Goal: Information Seeking & Learning: Learn about a topic

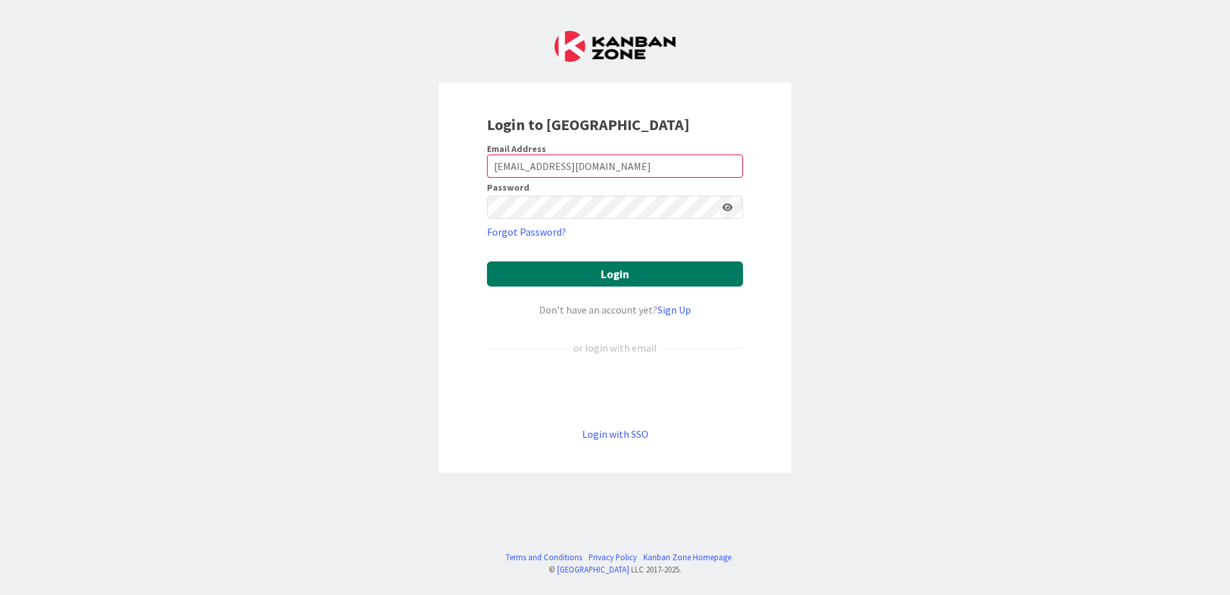
click at [652, 270] on button "Login" at bounding box center [615, 273] width 256 height 25
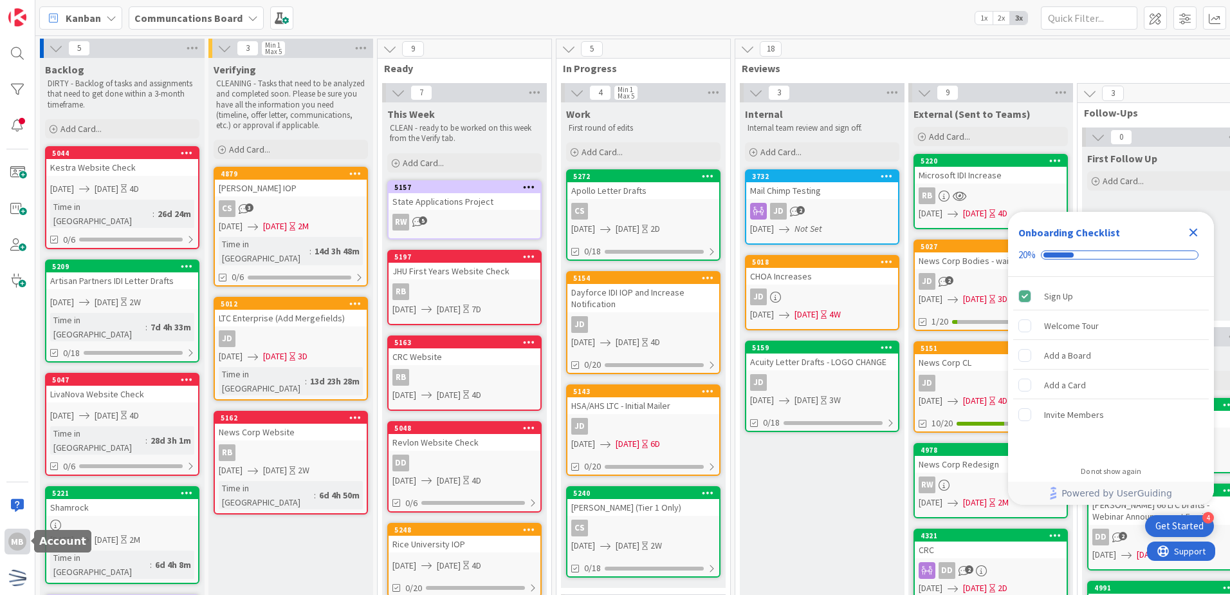
click at [19, 541] on div "MB" at bounding box center [17, 541] width 18 height 18
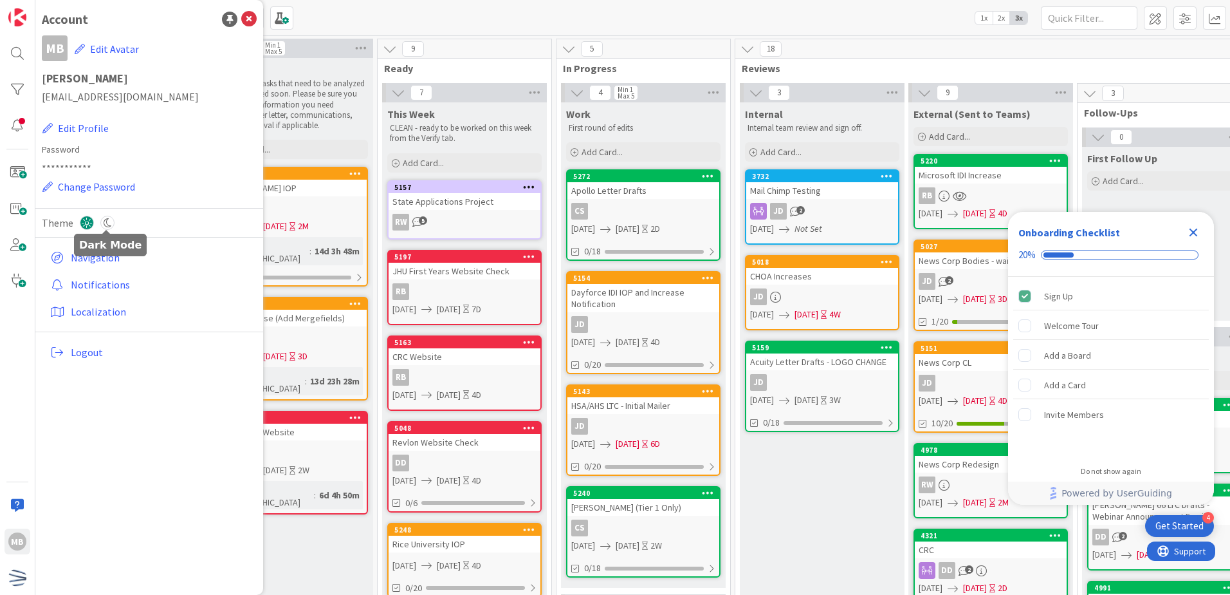
click at [110, 221] on icon at bounding box center [107, 223] width 14 height 14
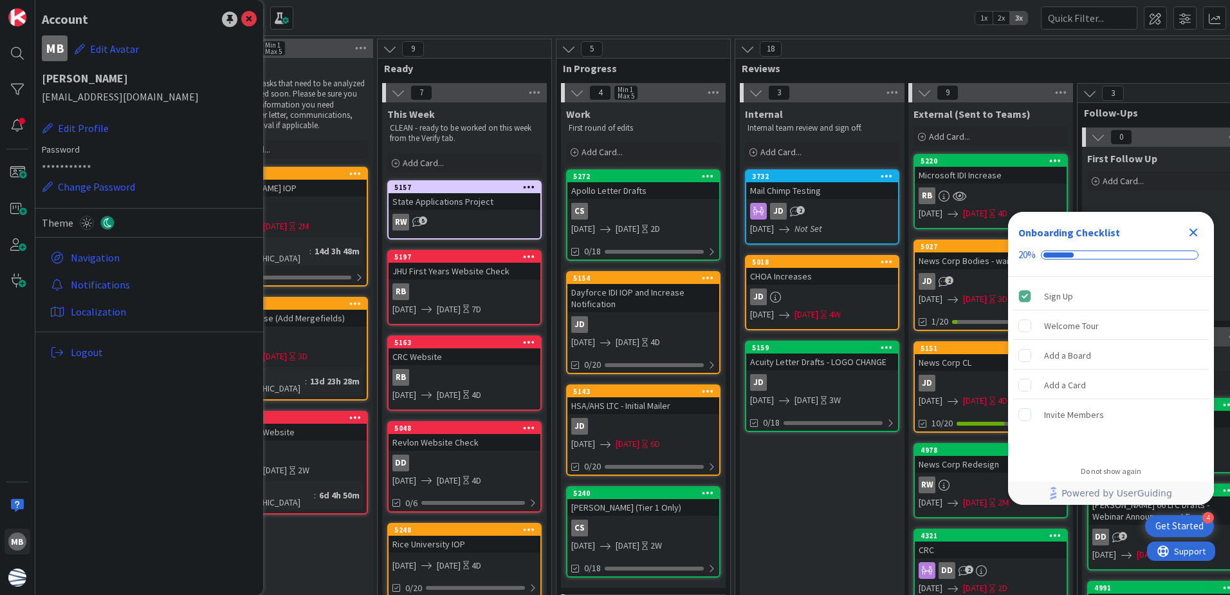
click at [429, 11] on div "Kanban Communcations Board 1x 2x 3x" at bounding box center [632, 17] width 1195 height 35
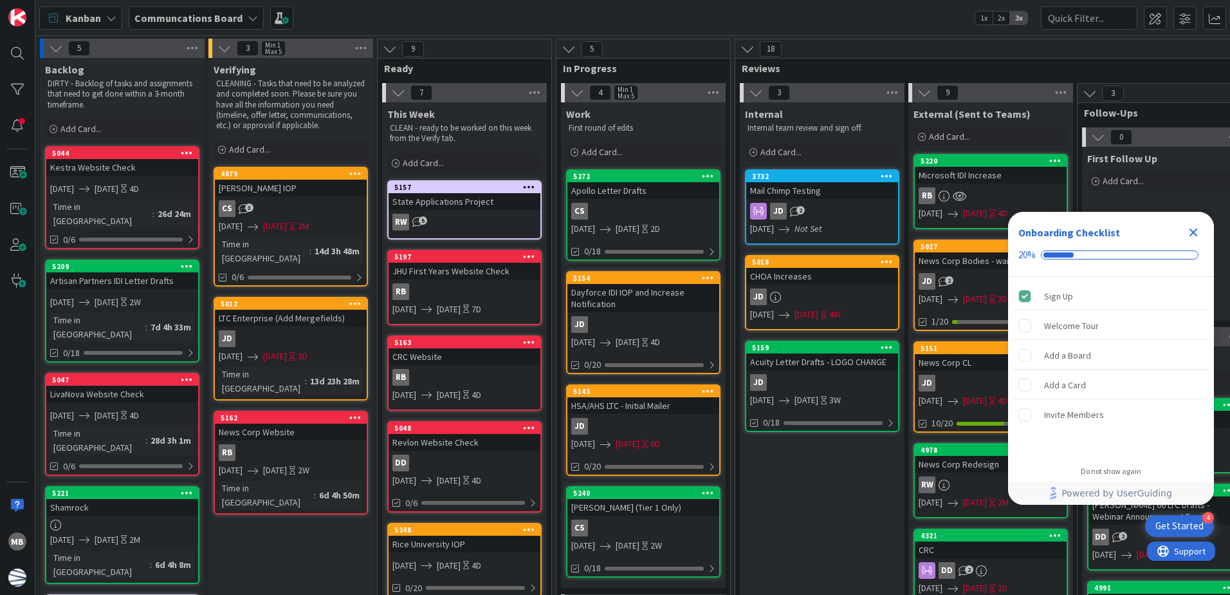
click at [1191, 234] on icon "Close Checklist" at bounding box center [1194, 232] width 8 height 8
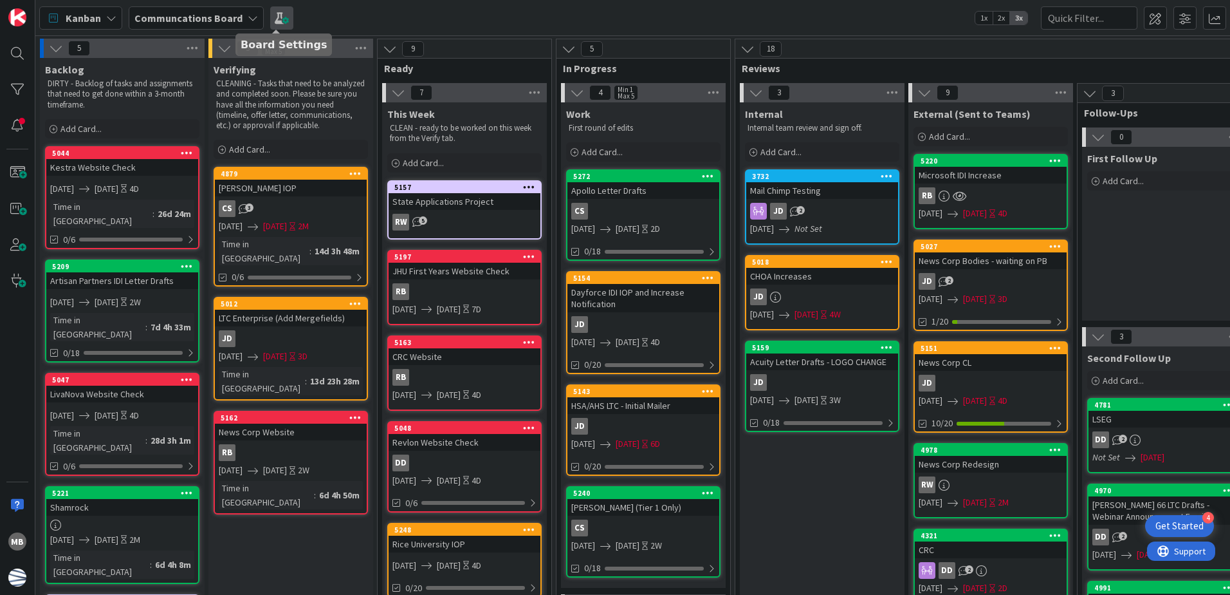
click at [275, 14] on span at bounding box center [281, 17] width 23 height 23
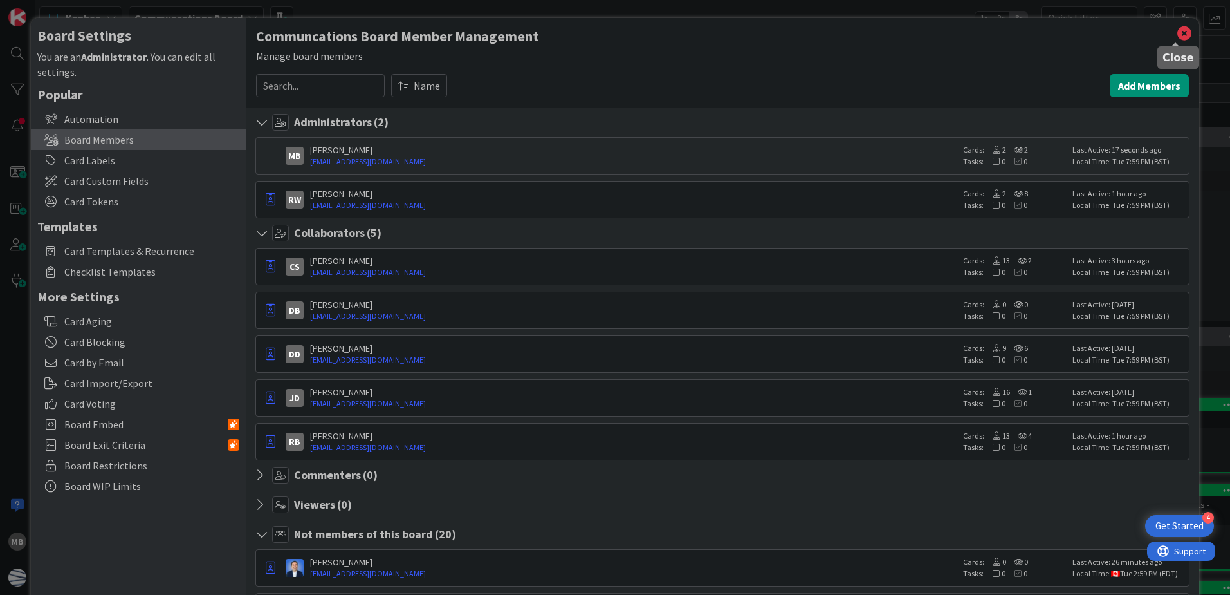
click at [1176, 32] on icon at bounding box center [1184, 33] width 17 height 18
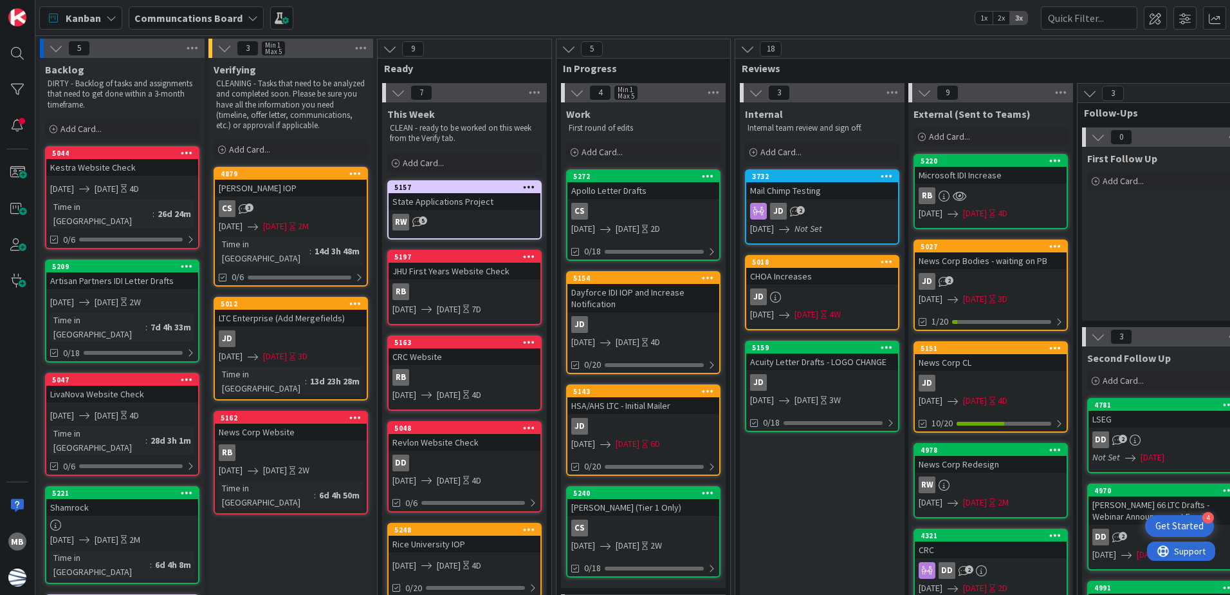
click at [97, 13] on span "Kanban" at bounding box center [83, 17] width 35 height 15
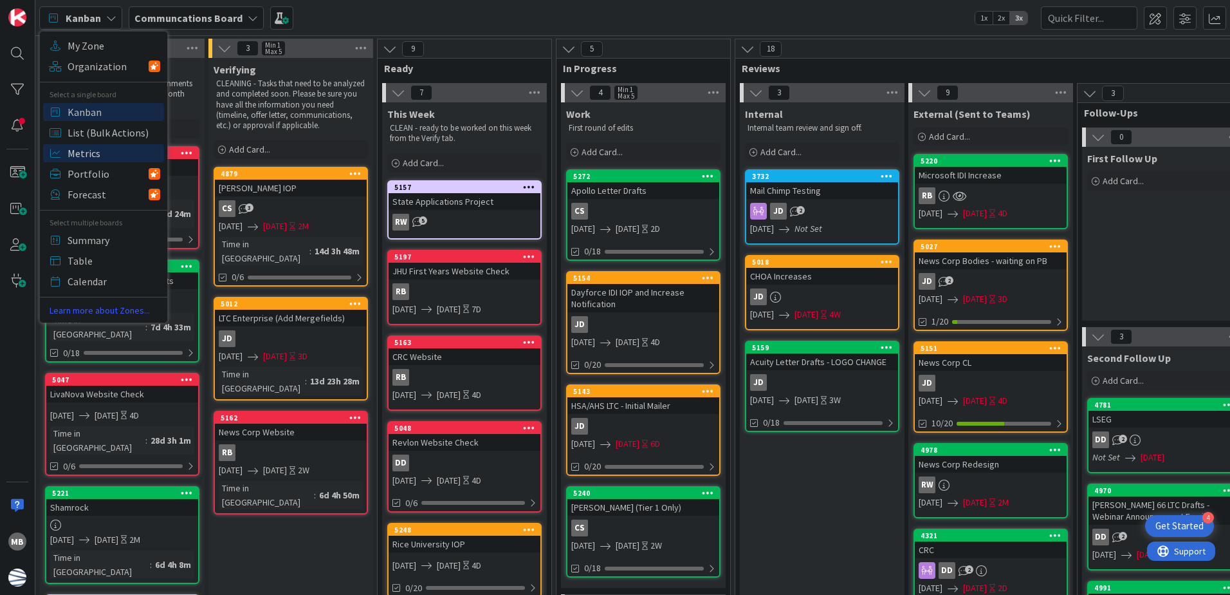
click at [85, 156] on span "Metrics" at bounding box center [114, 152] width 93 height 19
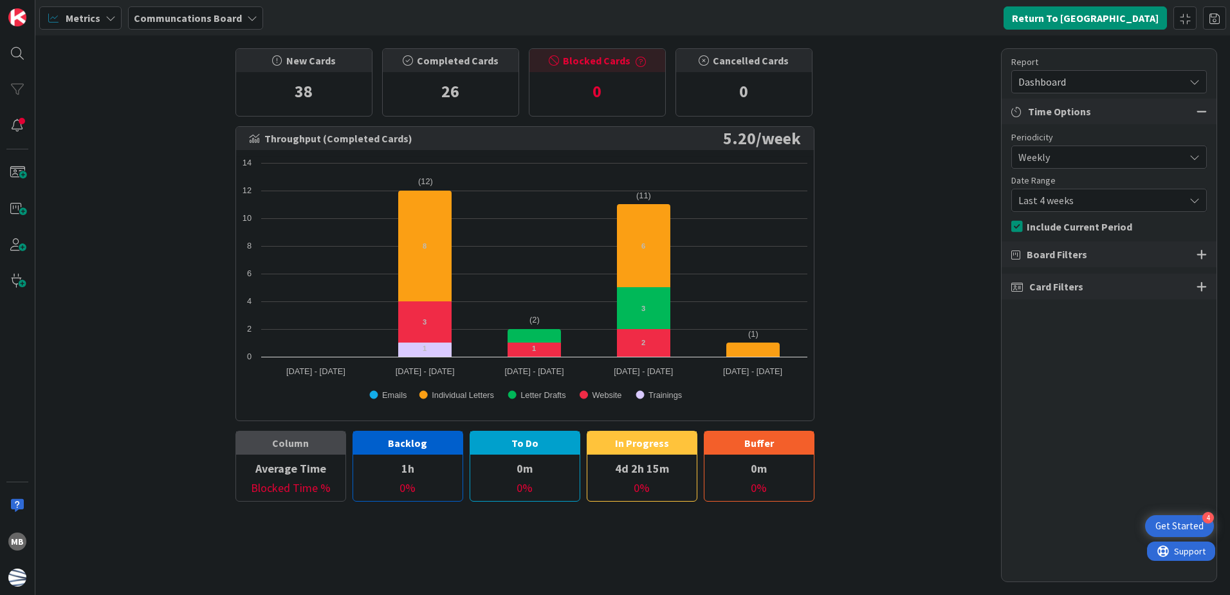
click at [1073, 208] on span "Last 4 weeks" at bounding box center [1099, 200] width 160 height 18
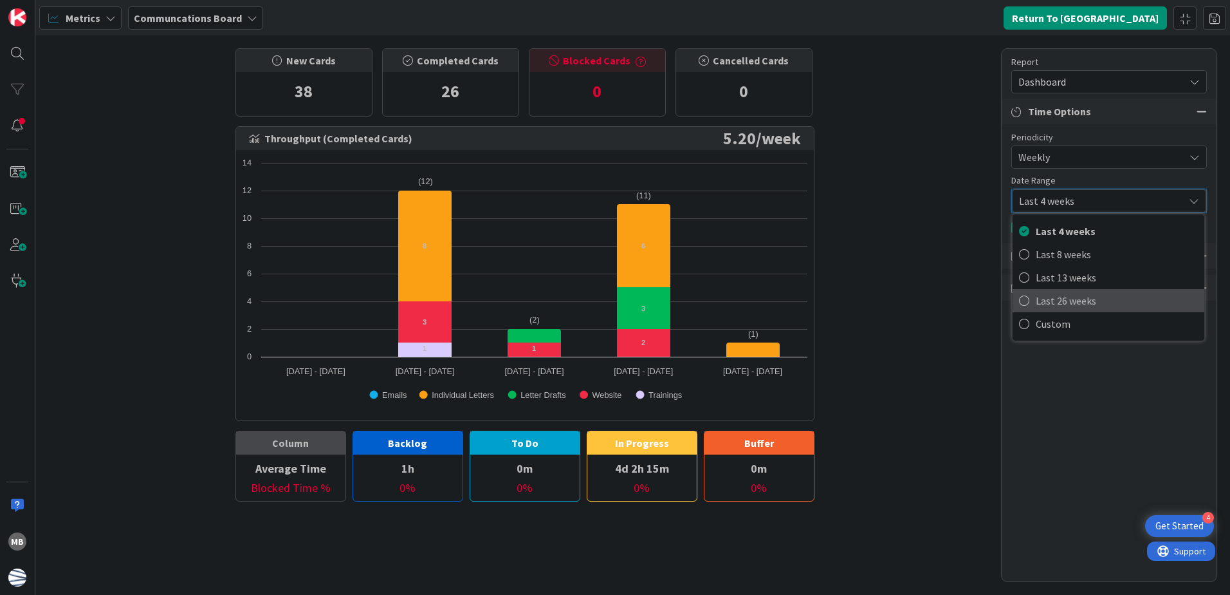
click at [1079, 301] on span "Last 26 weeks" at bounding box center [1117, 300] width 162 height 19
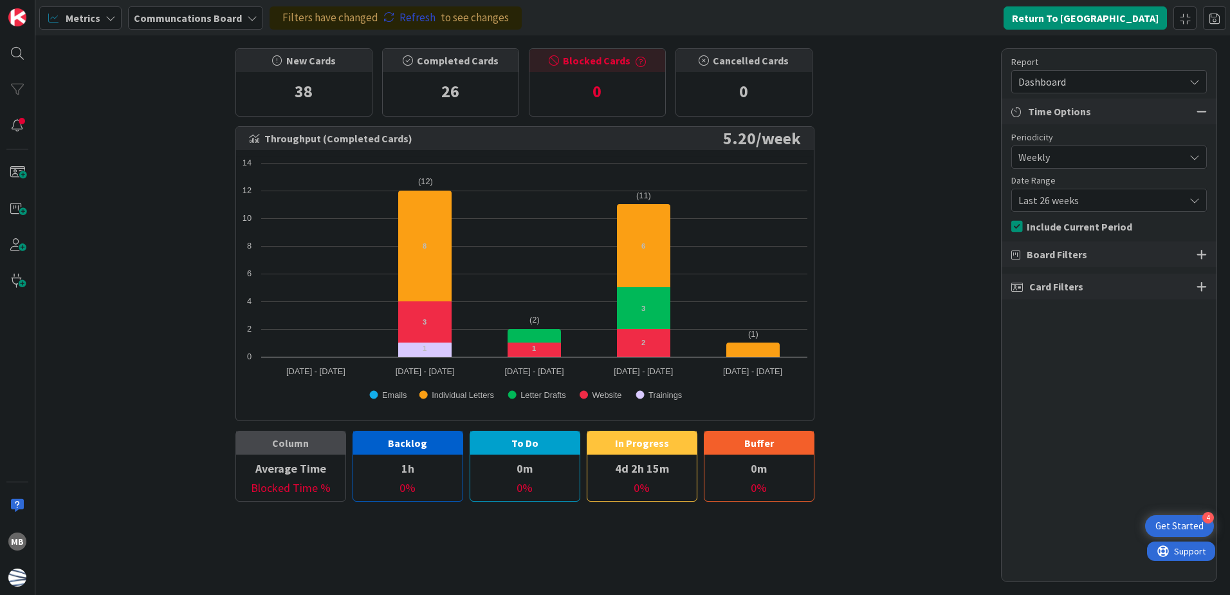
click at [412, 20] on link "Refresh" at bounding box center [410, 18] width 52 height 17
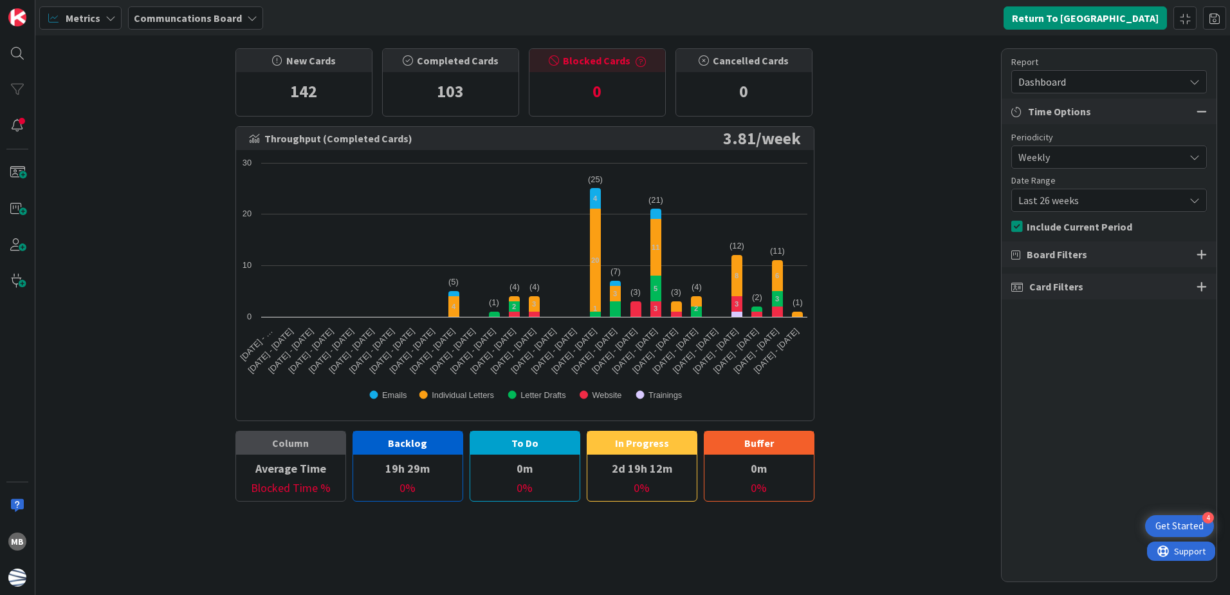
click at [1064, 77] on span "Dashboard" at bounding box center [1099, 82] width 160 height 18
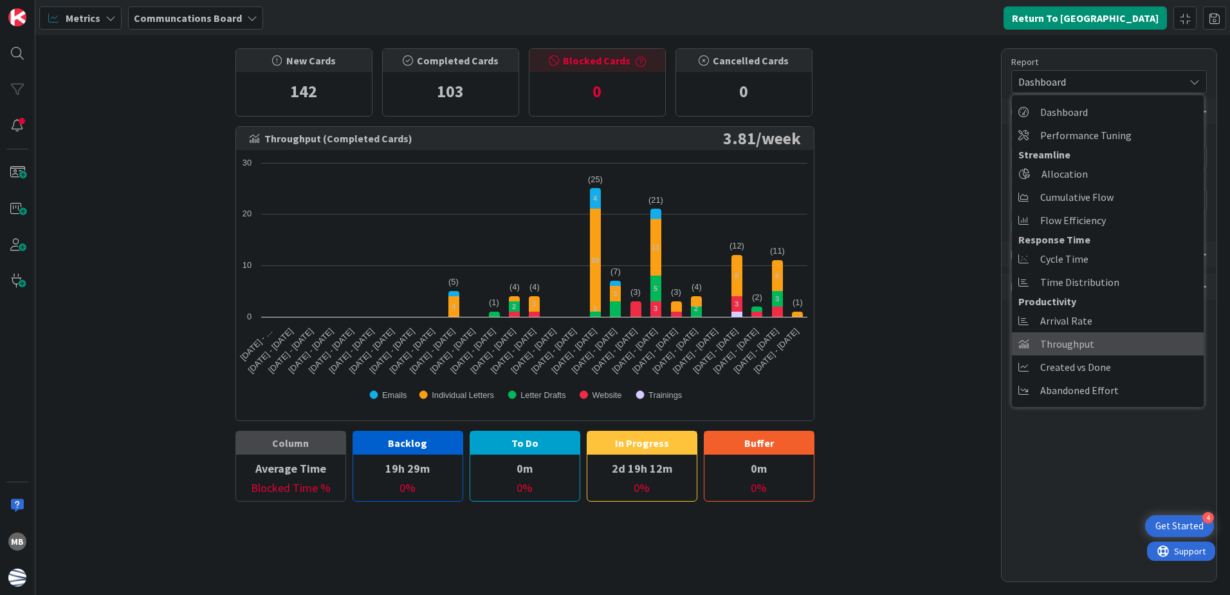
click at [1087, 342] on span "Throughput" at bounding box center [1067, 343] width 54 height 19
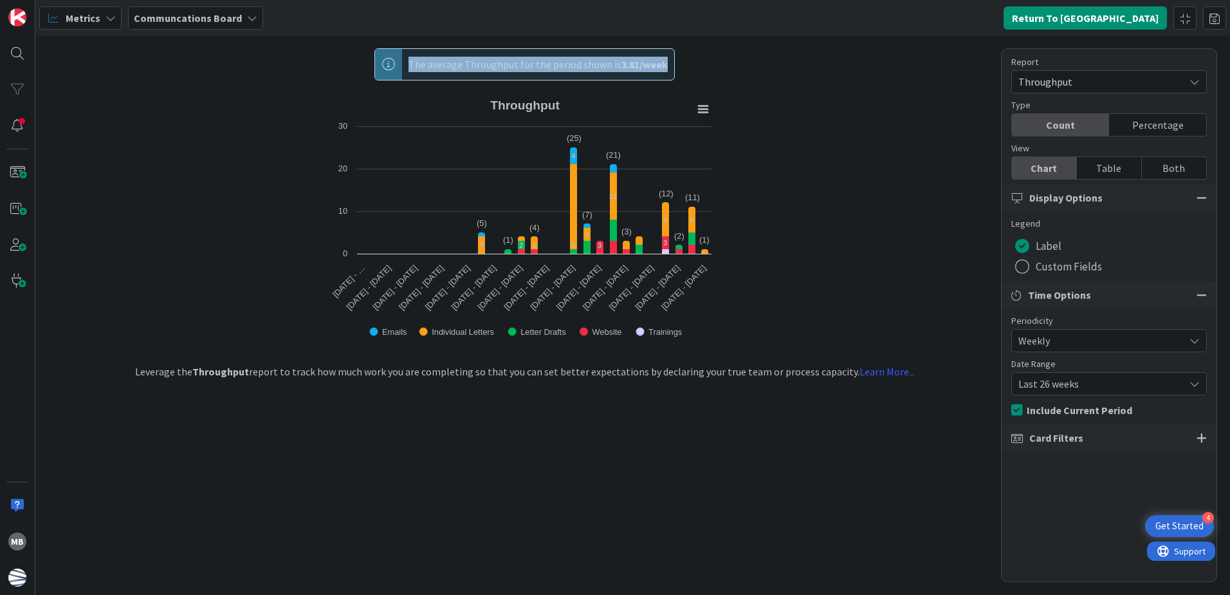
drag, startPoint x: 411, startPoint y: 63, endPoint x: 671, endPoint y: 67, distance: 260.0
click at [671, 67] on div "The average Throughput for the period shown is 3.81 / week" at bounding box center [524, 64] width 301 height 32
click at [939, 124] on div "The average Throughput for the period shown is 3.81 / week Created with Highcha…" at bounding box center [632, 314] width 1195 height 559
drag, startPoint x: 409, startPoint y: 60, endPoint x: 664, endPoint y: 62, distance: 254.8
click at [664, 62] on div "The average Throughput for the period shown is 3.81 / week" at bounding box center [524, 64] width 301 height 32
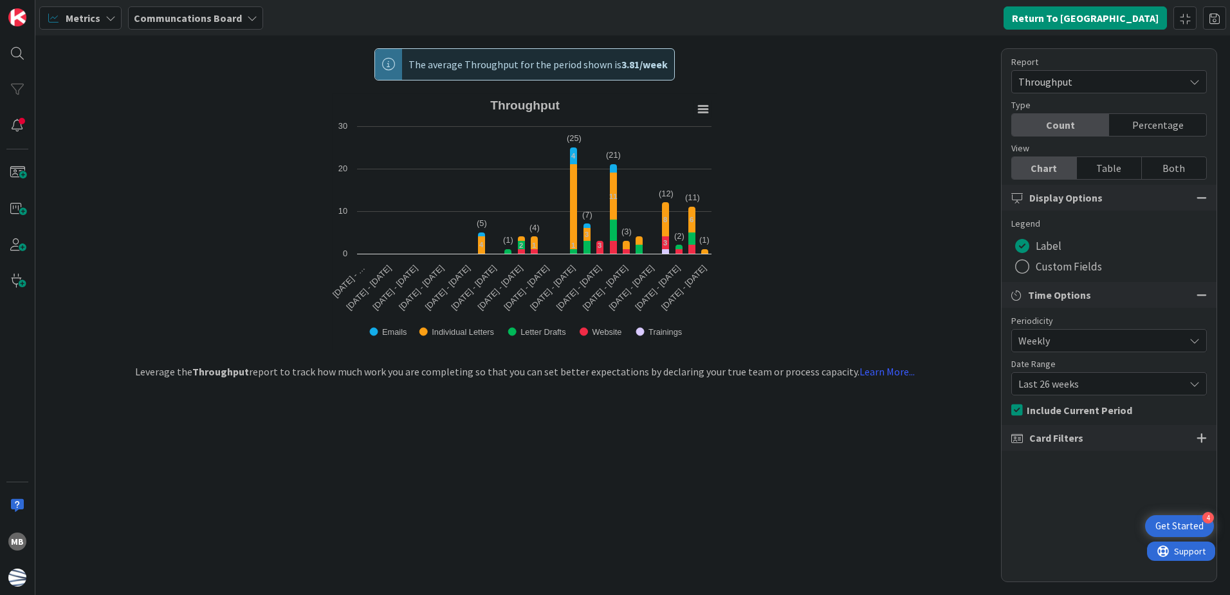
click at [1072, 78] on span "Throughput" at bounding box center [1099, 82] width 160 height 18
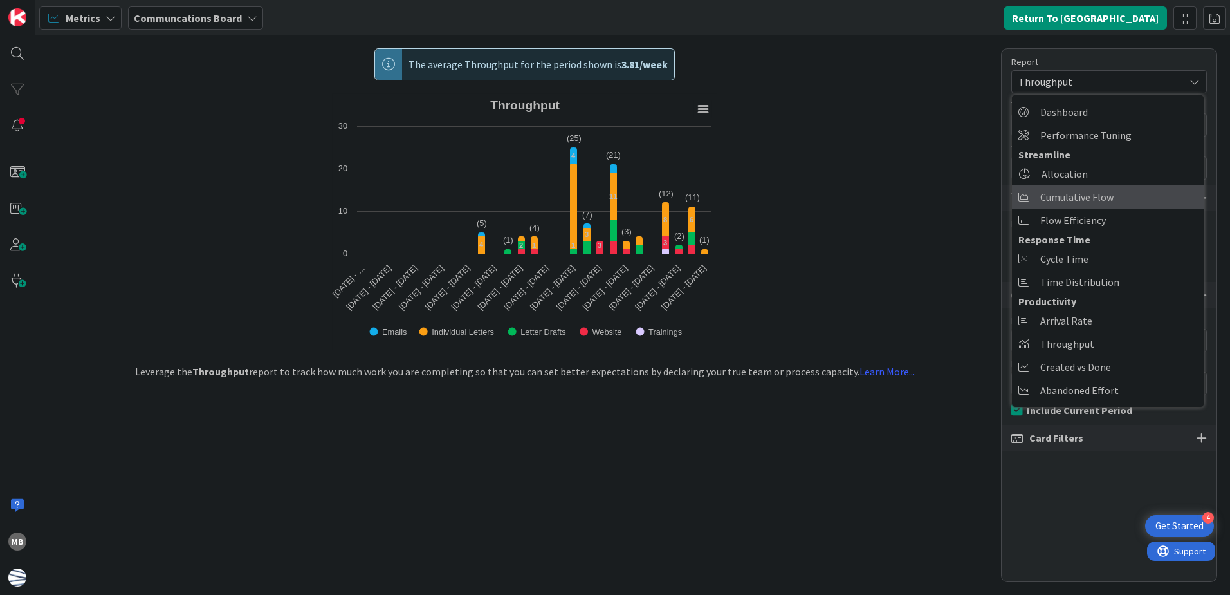
click at [1090, 205] on span "Cumulative Flow" at bounding box center [1076, 196] width 73 height 19
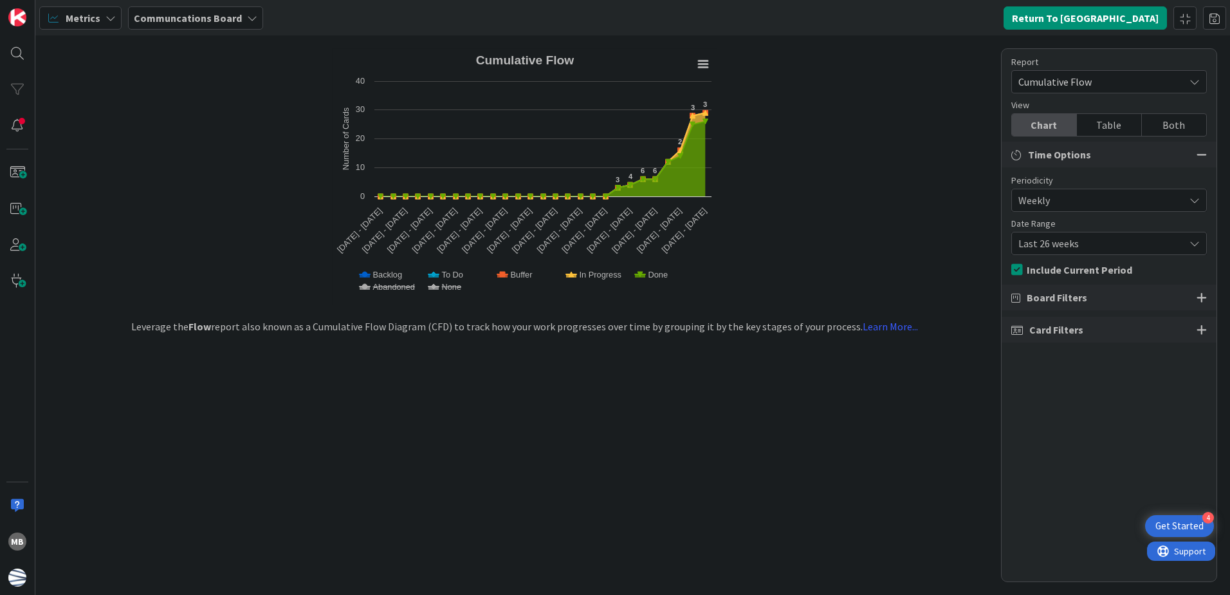
click at [1127, 73] on span "Cumulative Flow" at bounding box center [1099, 82] width 160 height 18
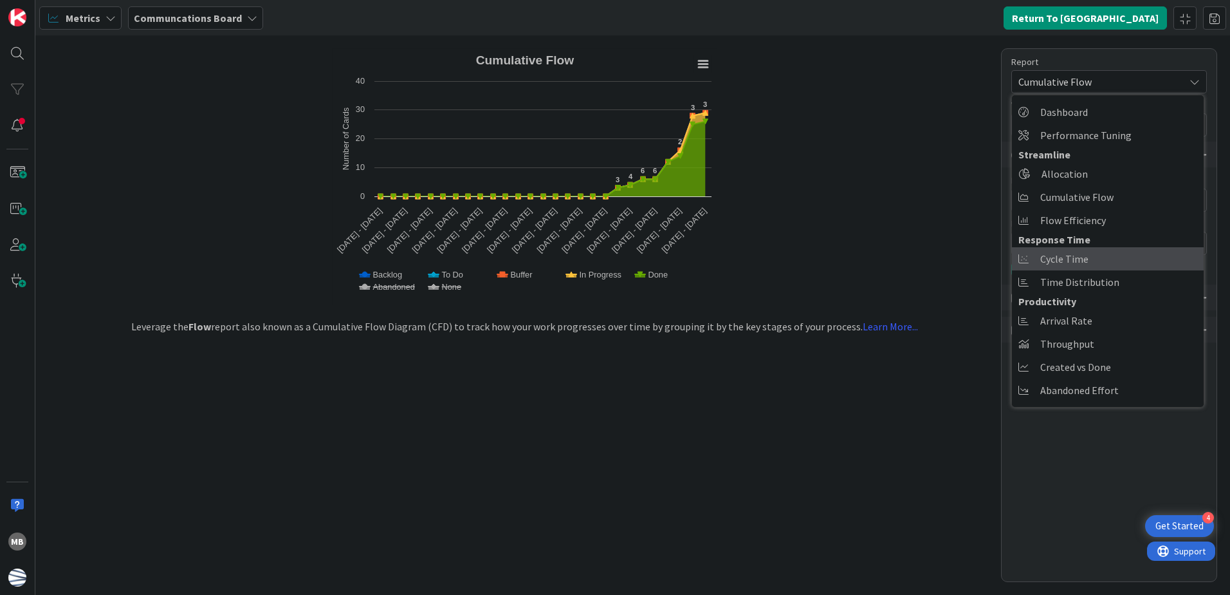
click at [1143, 256] on link "Cycle Time" at bounding box center [1108, 258] width 192 height 23
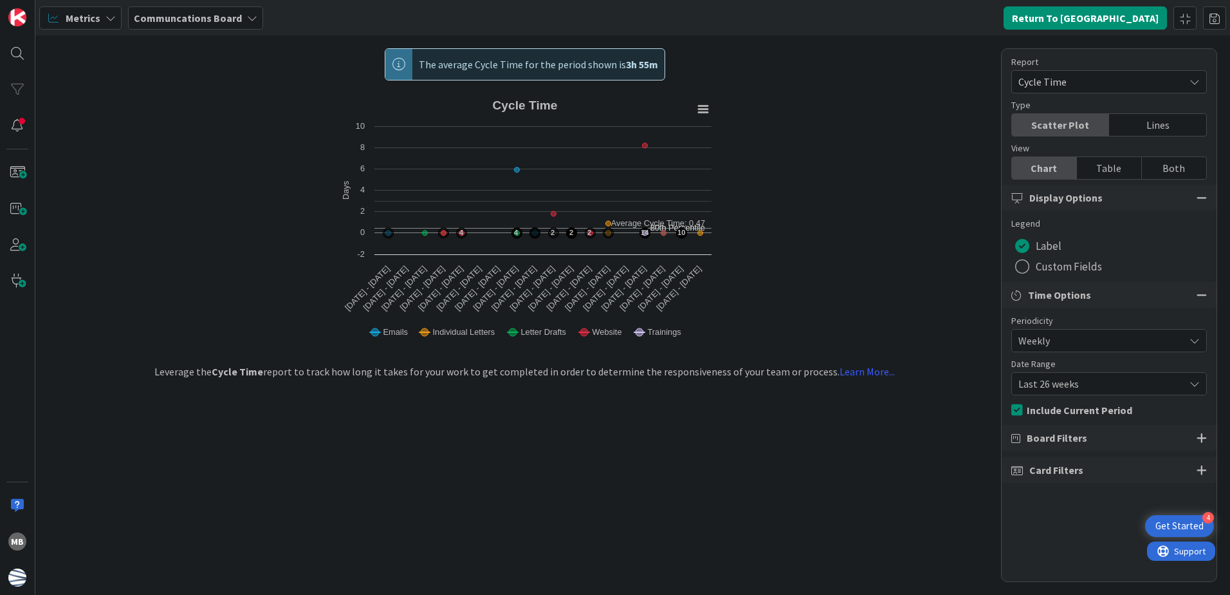
click at [1118, 84] on span "Cycle Time" at bounding box center [1099, 82] width 160 height 18
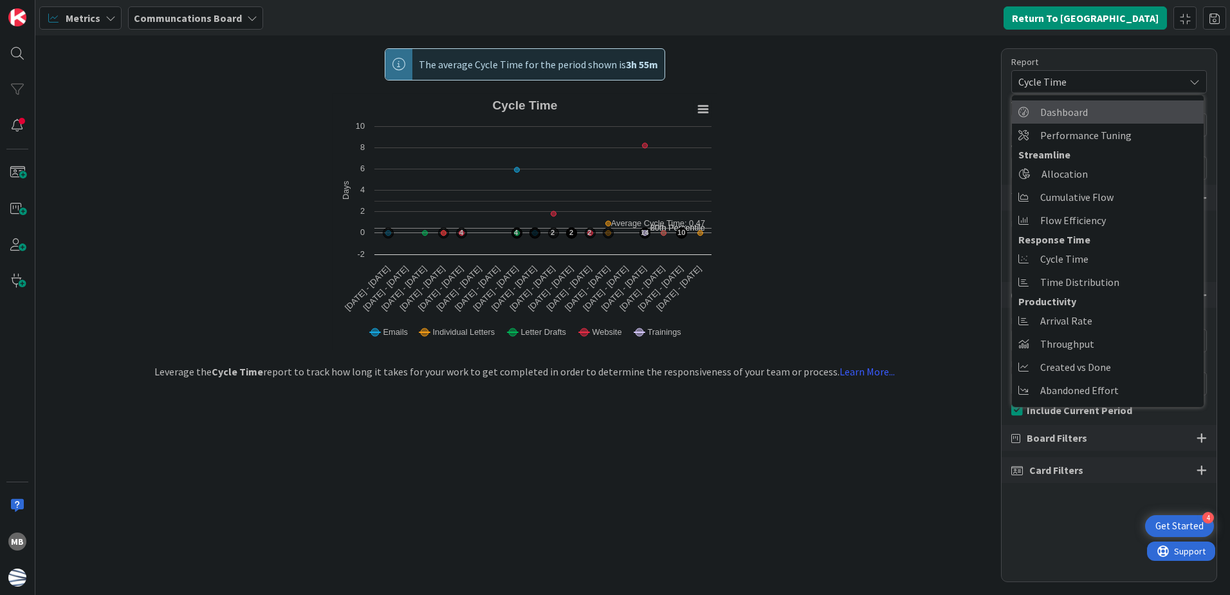
click at [1116, 106] on link "Dashboard" at bounding box center [1108, 111] width 192 height 23
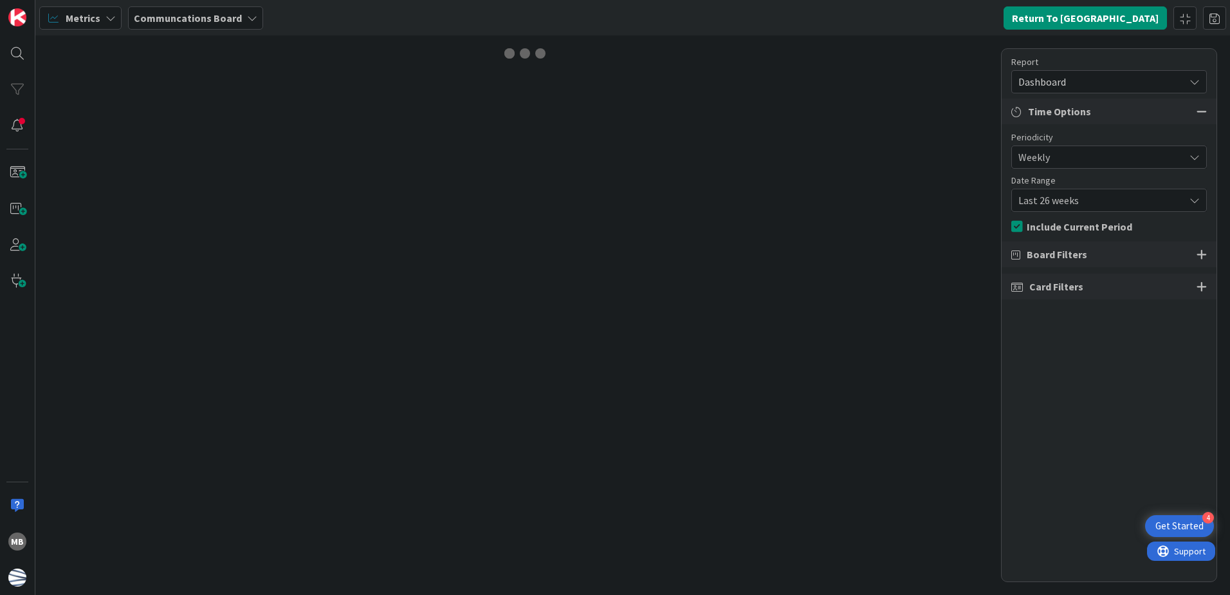
click at [1114, 79] on span "Dashboard" at bounding box center [1099, 82] width 160 height 18
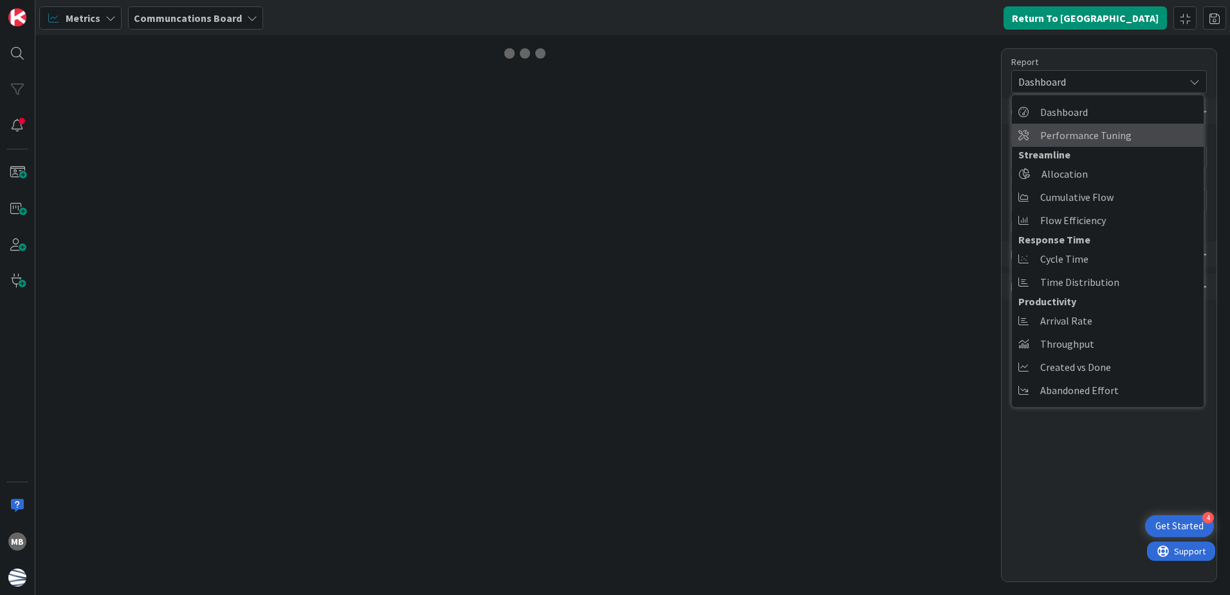
click at [1118, 127] on span "Performance Tuning" at bounding box center [1085, 134] width 91 height 19
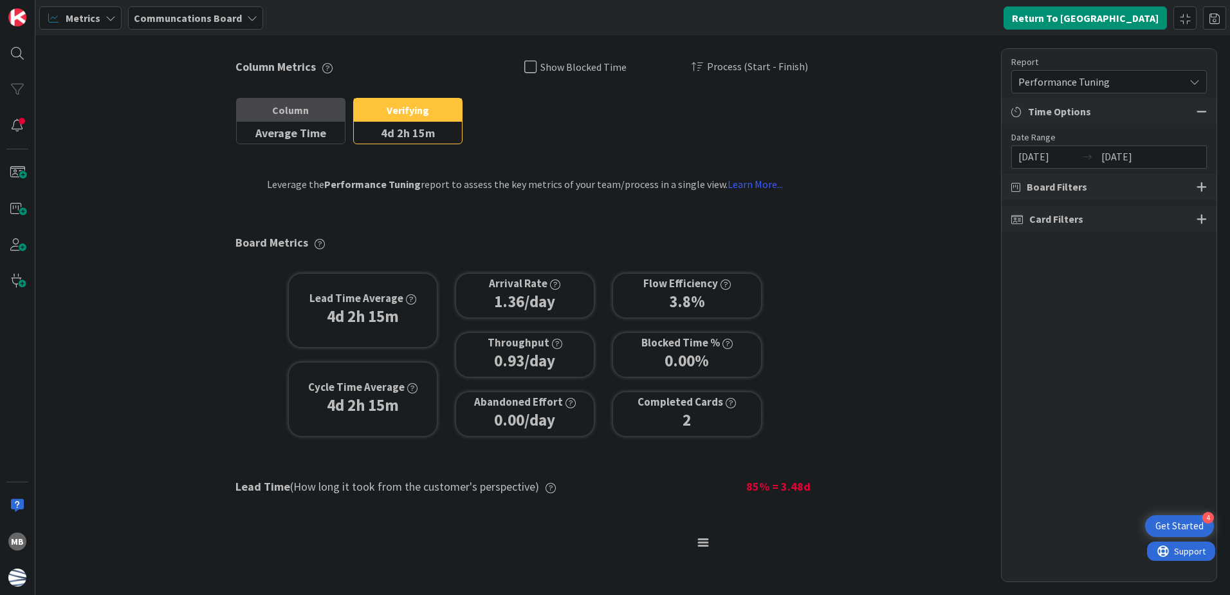
click at [1076, 220] on span "Card Filters" at bounding box center [1057, 218] width 54 height 15
click at [1197, 220] on div at bounding box center [1202, 219] width 10 height 12
click at [1188, 266] on div "All (8/8)" at bounding box center [1109, 265] width 194 height 23
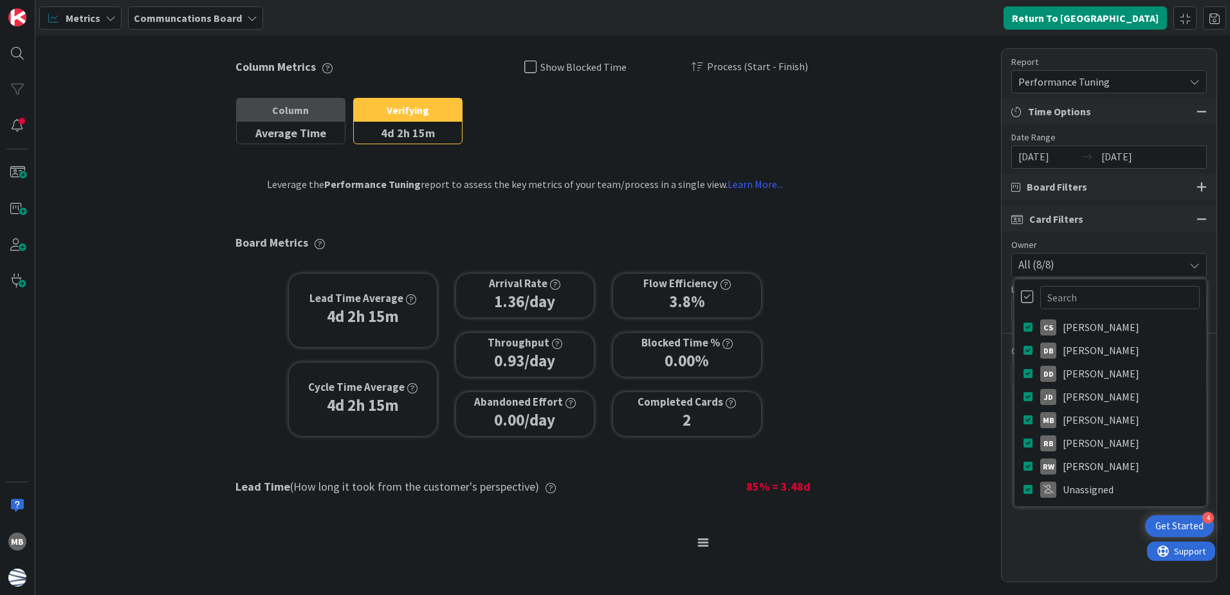
click at [1188, 266] on div "All (8/8)" at bounding box center [1109, 265] width 194 height 23
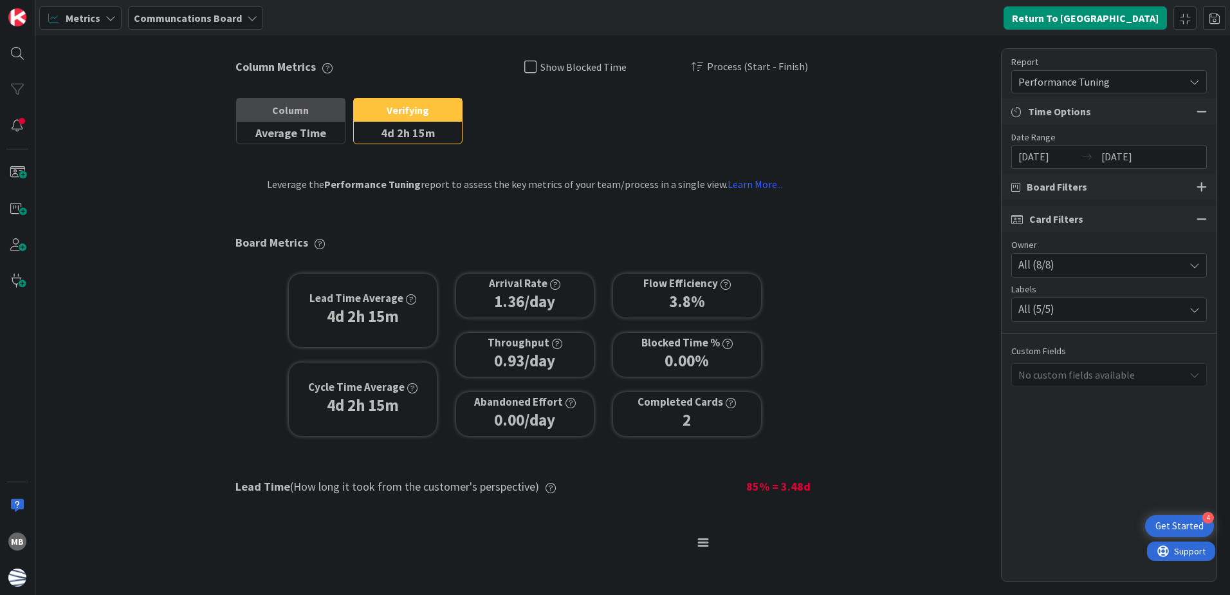
click at [1186, 304] on div "All (5/5)" at bounding box center [1109, 309] width 194 height 23
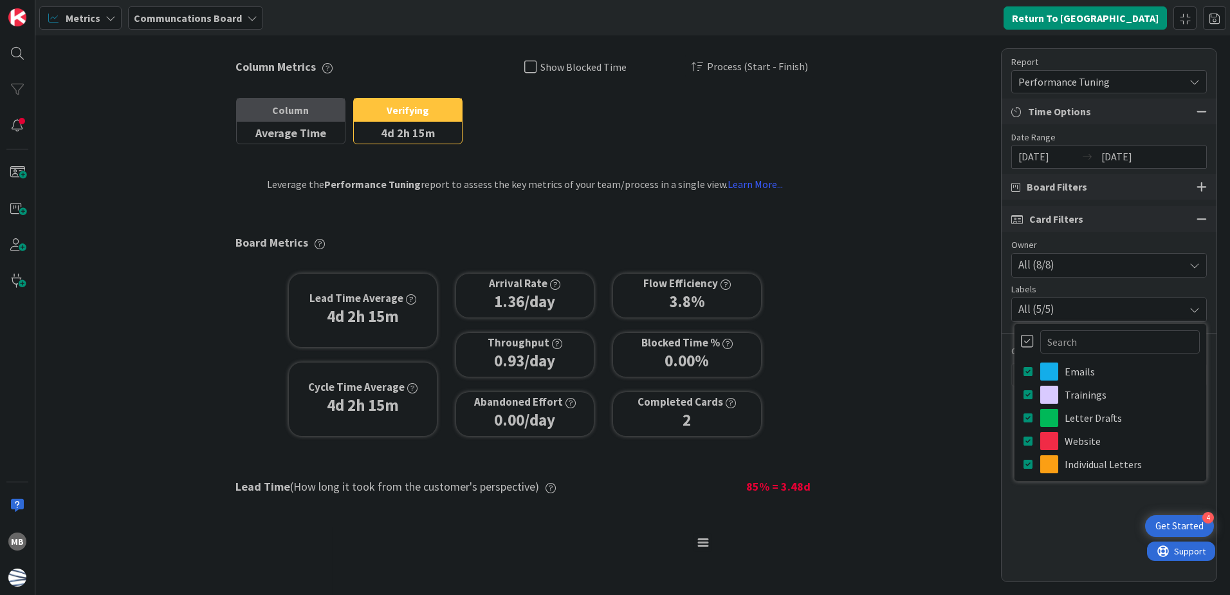
click at [1024, 342] on div at bounding box center [1027, 341] width 13 height 14
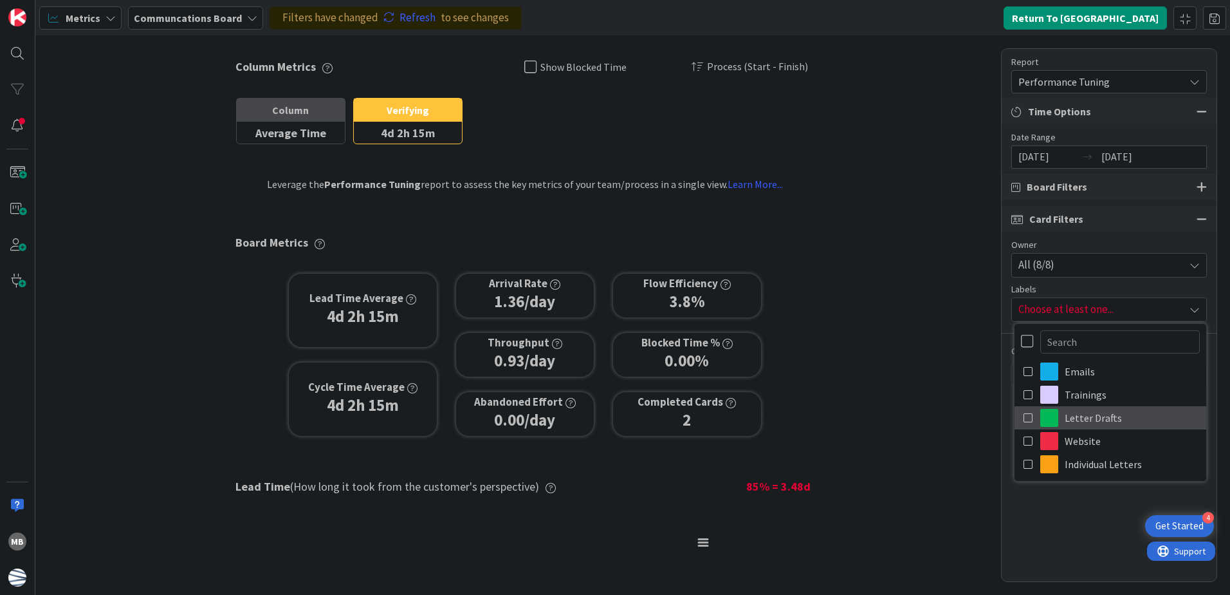
click at [1027, 413] on icon at bounding box center [1029, 417] width 10 height 19
click at [898, 286] on div "Column Metrics Show Blocked Time Process (Start - Finish) Column Average Time B…" at bounding box center [632, 314] width 1195 height 559
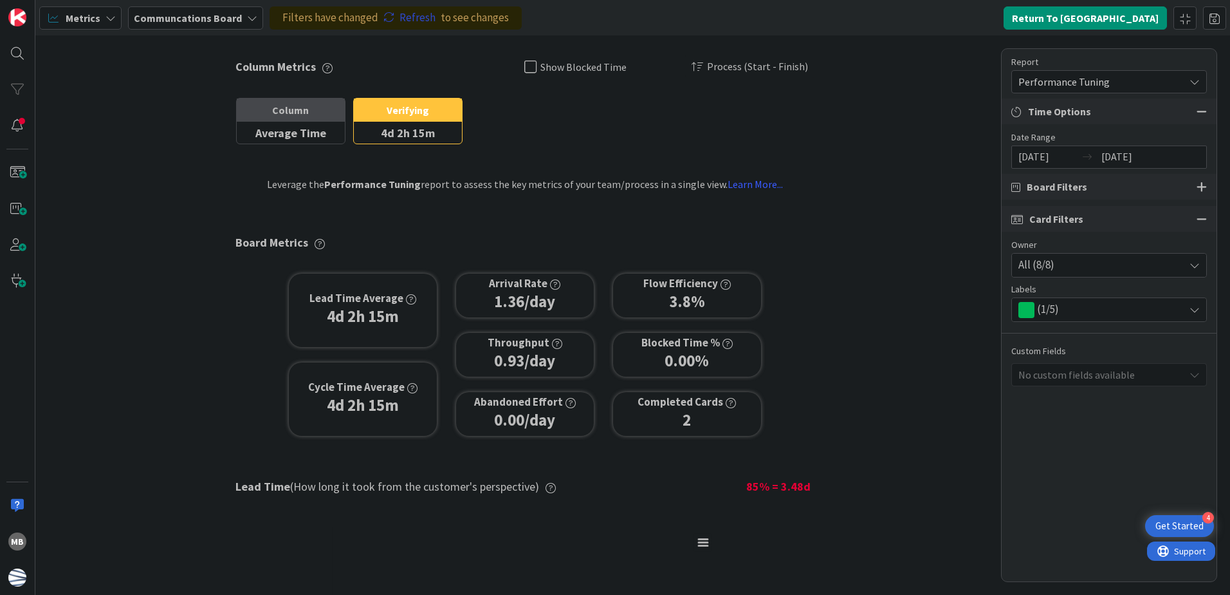
click at [405, 13] on link "Refresh" at bounding box center [410, 18] width 52 height 17
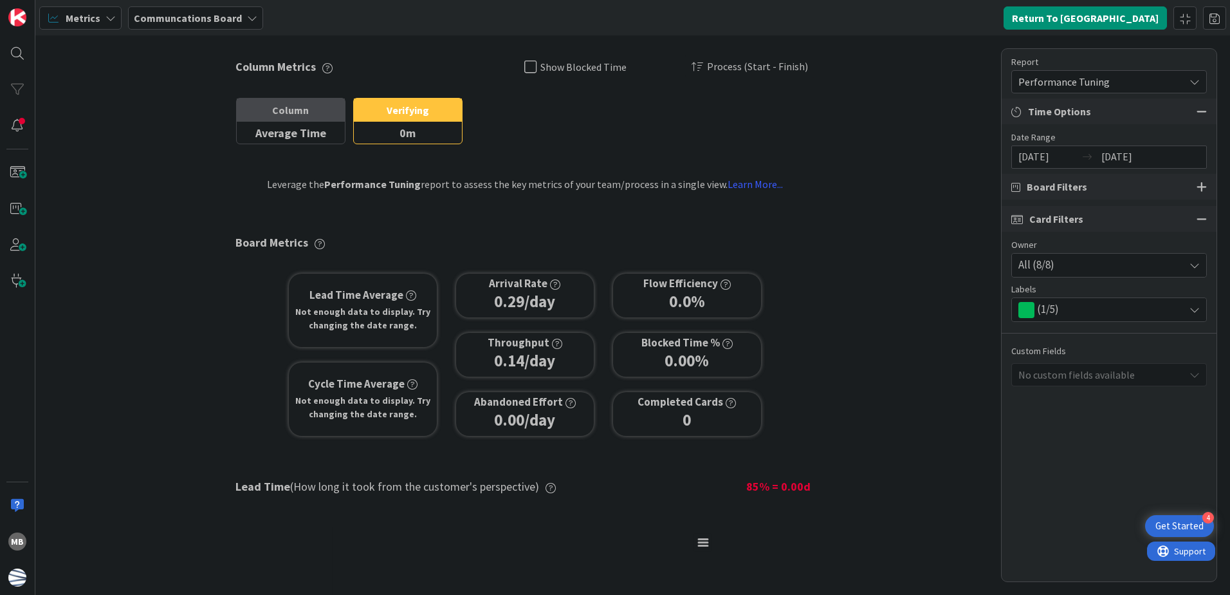
click at [1084, 89] on span "Performance Tuning" at bounding box center [1099, 82] width 160 height 18
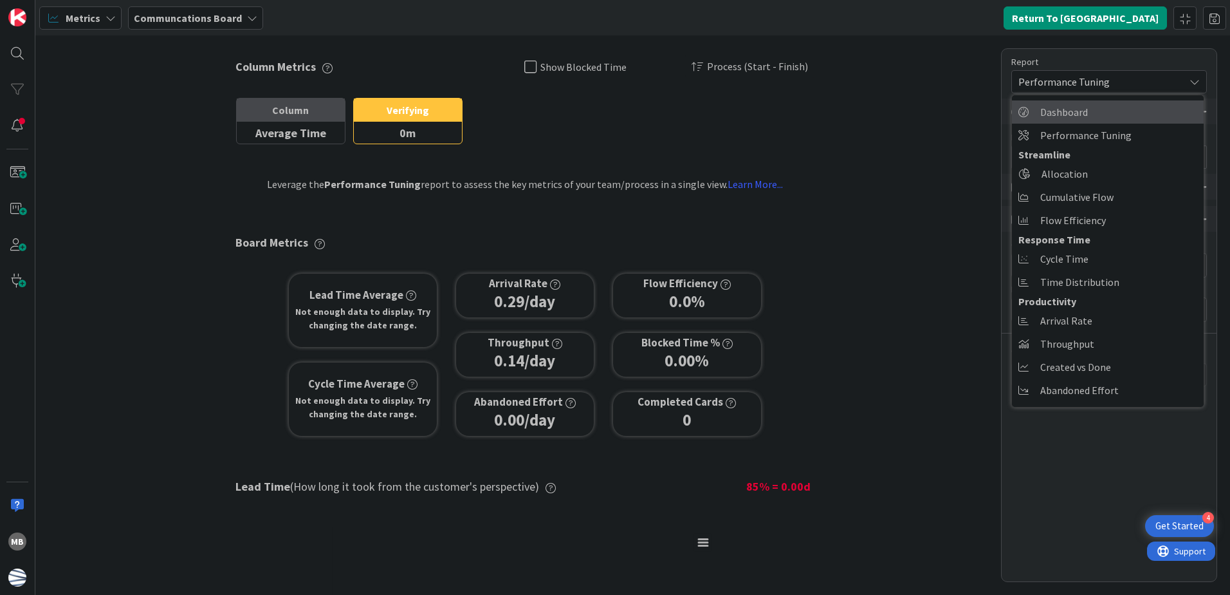
click at [1085, 109] on span "Dashboard" at bounding box center [1064, 111] width 48 height 19
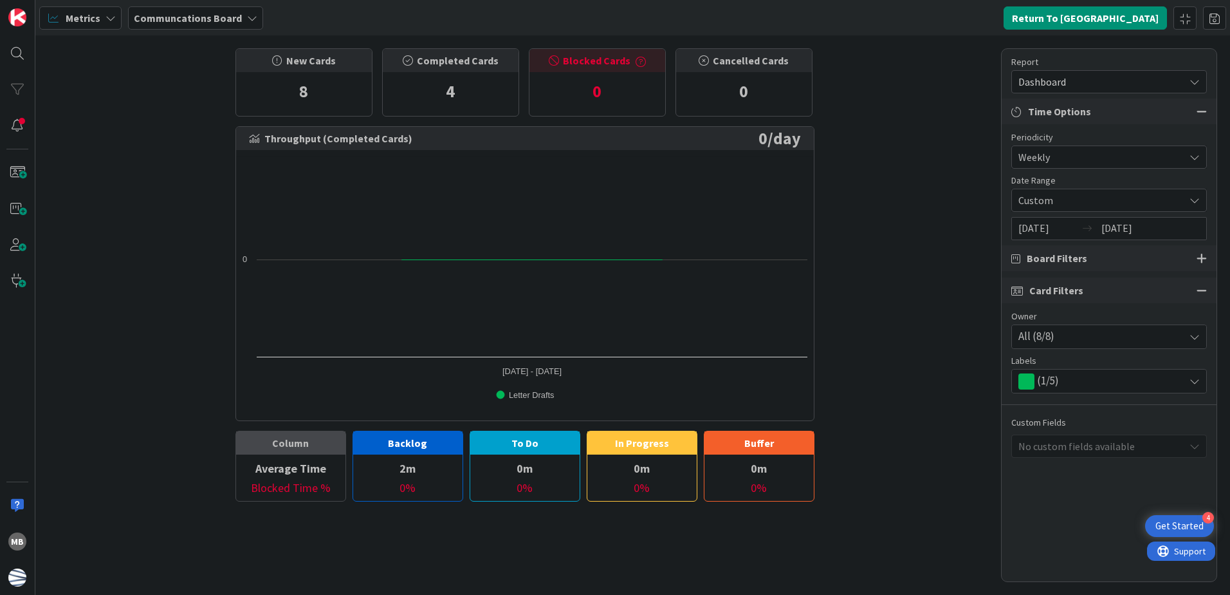
click at [1096, 154] on span "Weekly" at bounding box center [1099, 157] width 160 height 18
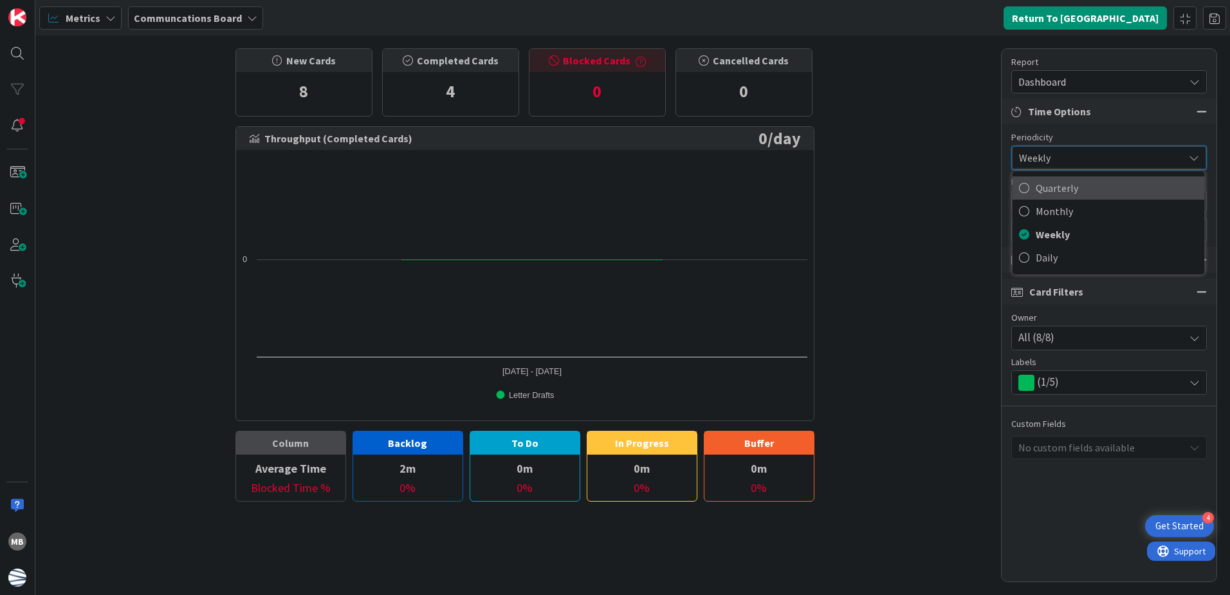
click at [1087, 187] on span "Quarterly" at bounding box center [1117, 187] width 162 height 19
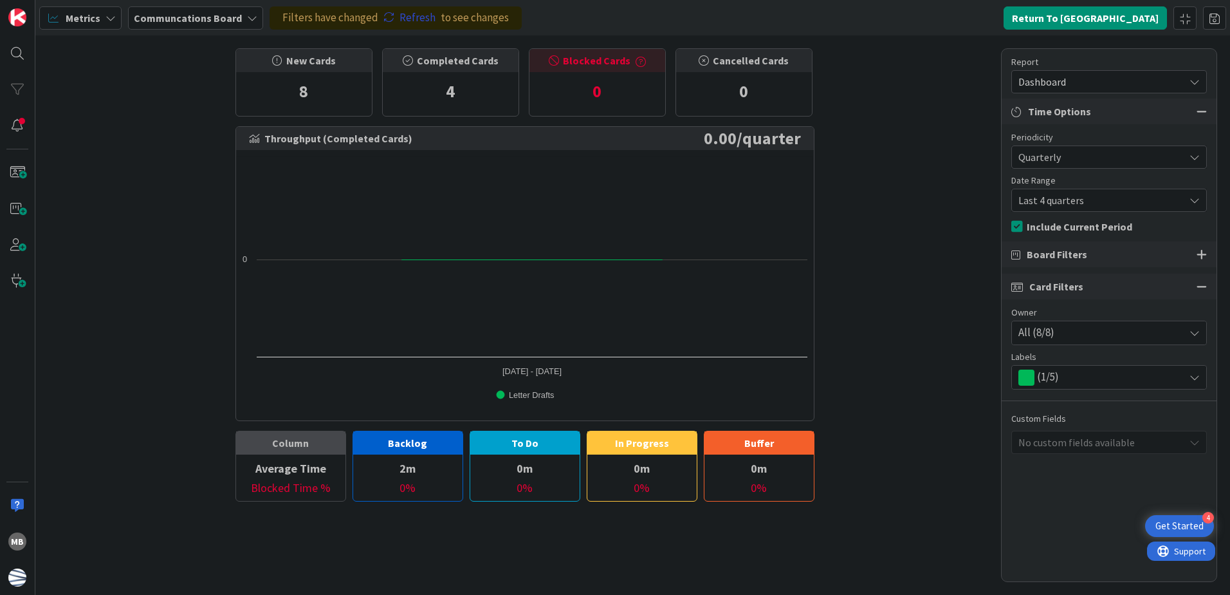
click at [392, 21] on link "Refresh" at bounding box center [410, 18] width 52 height 17
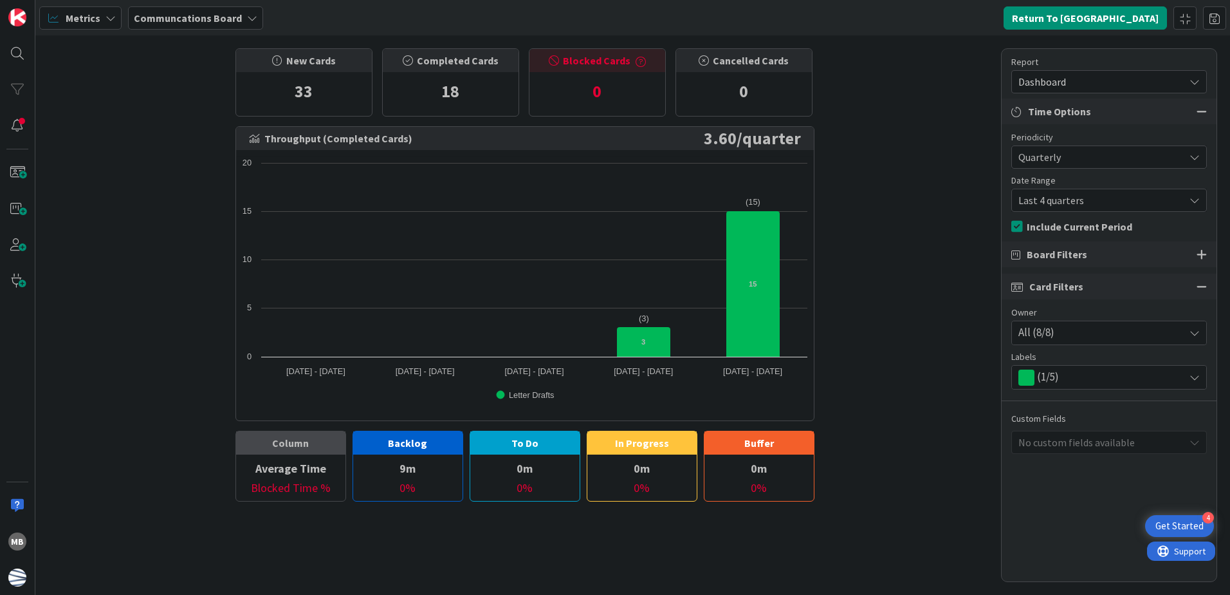
click at [1093, 84] on span "Dashboard" at bounding box center [1099, 82] width 160 height 18
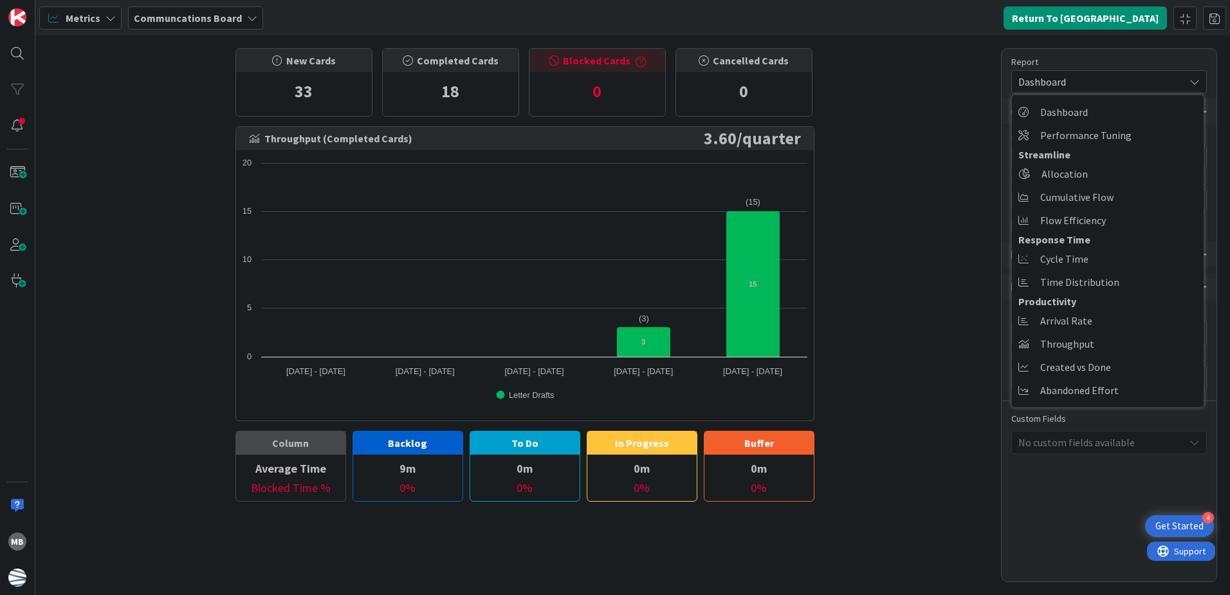
click at [895, 125] on div "New Cards 33 Completed Cards 18 Blocked Cards 0 Cancelled Cards 0 Throughput (C…" at bounding box center [632, 314] width 1195 height 559
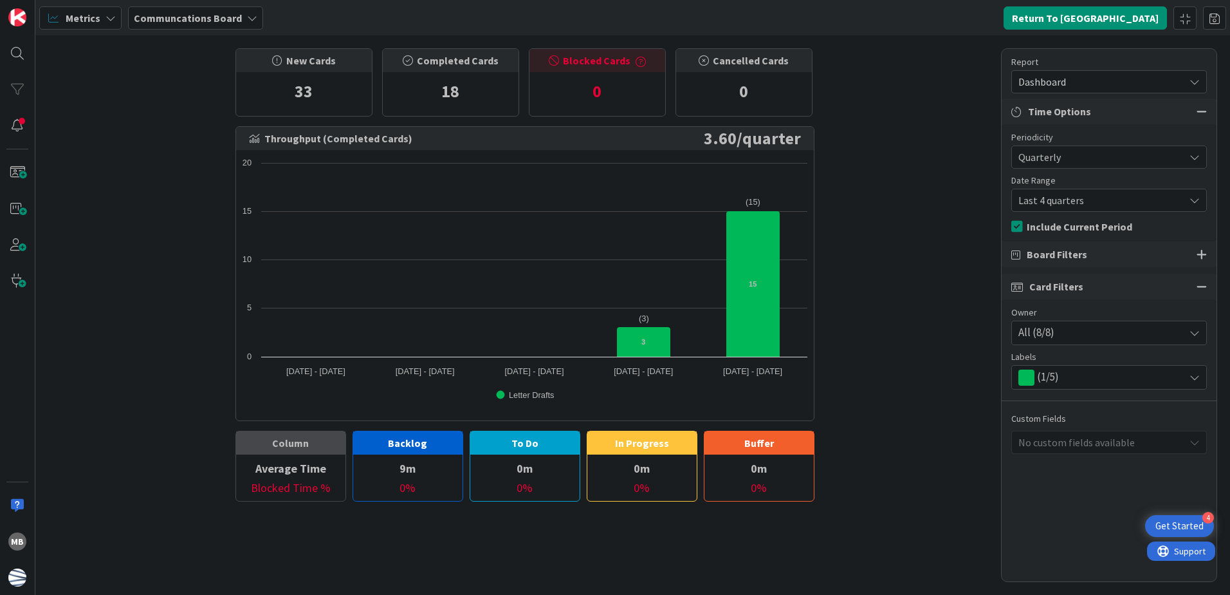
click at [86, 20] on span "Metrics" at bounding box center [83, 17] width 35 height 15
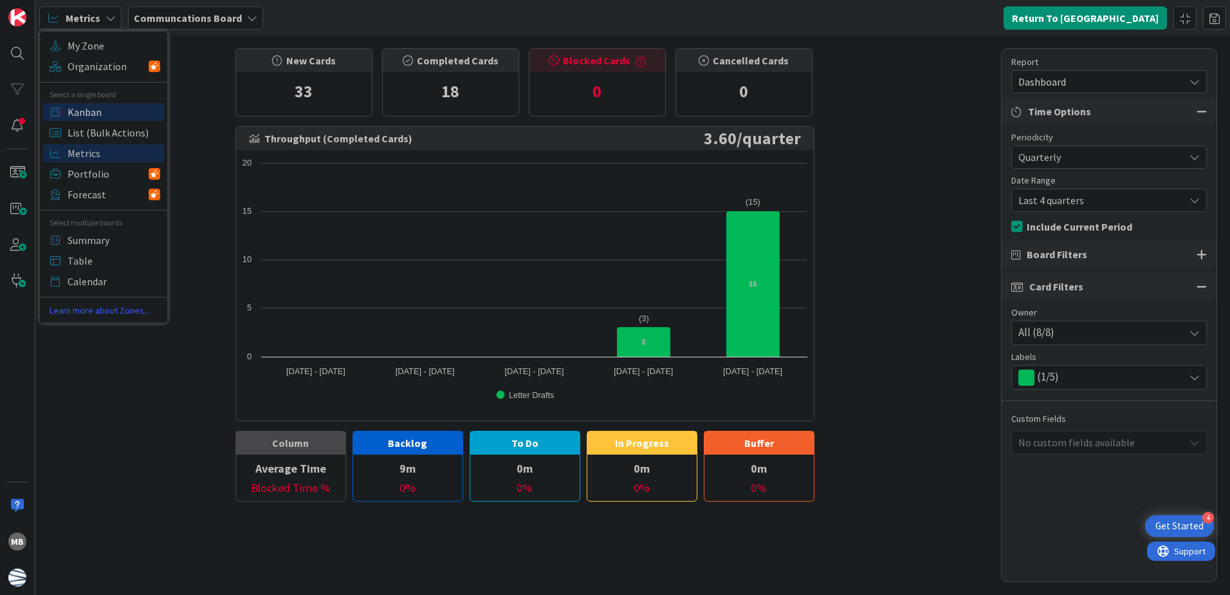
click at [109, 116] on span "Kanban" at bounding box center [114, 111] width 93 height 19
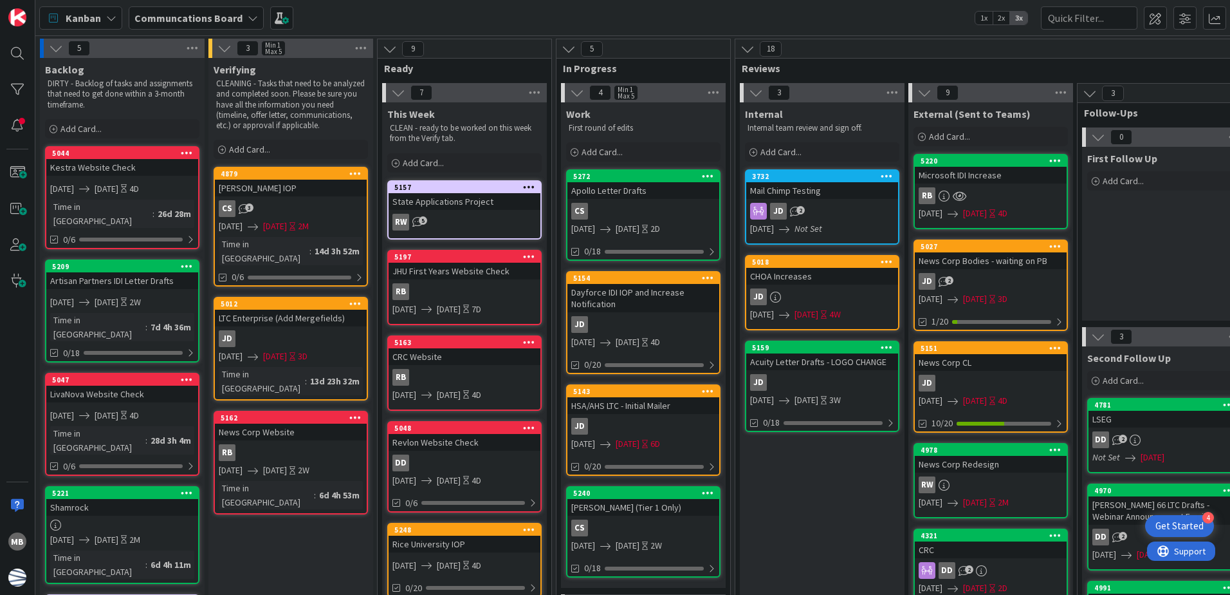
click at [97, 17] on span "Kanban" at bounding box center [83, 17] width 35 height 15
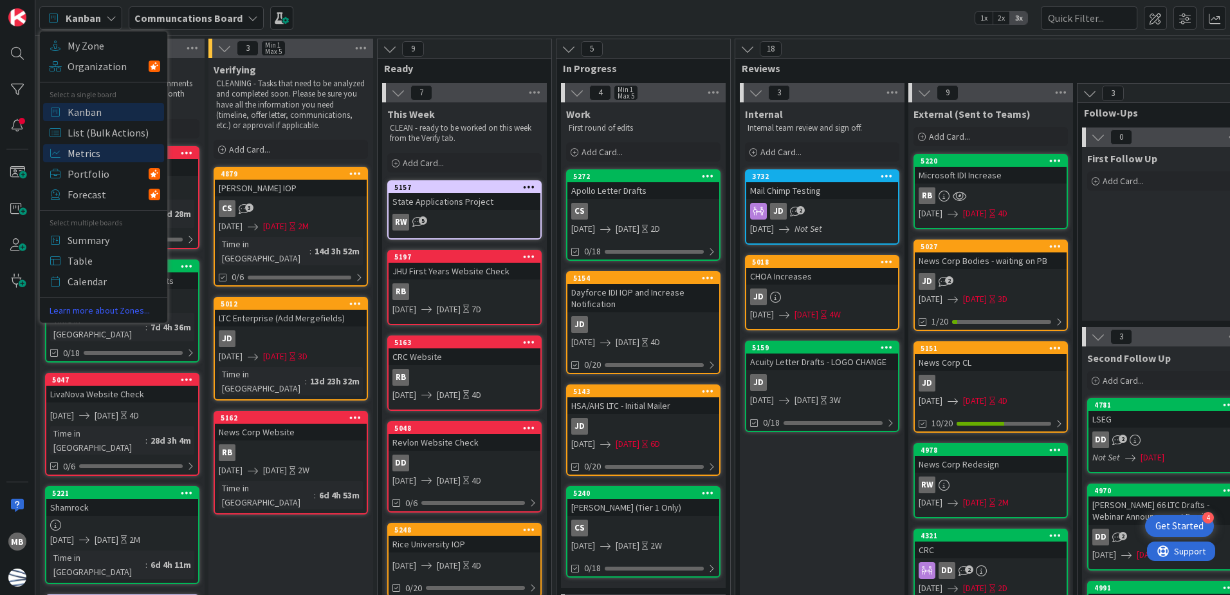
click at [104, 155] on span "Metrics" at bounding box center [114, 152] width 93 height 19
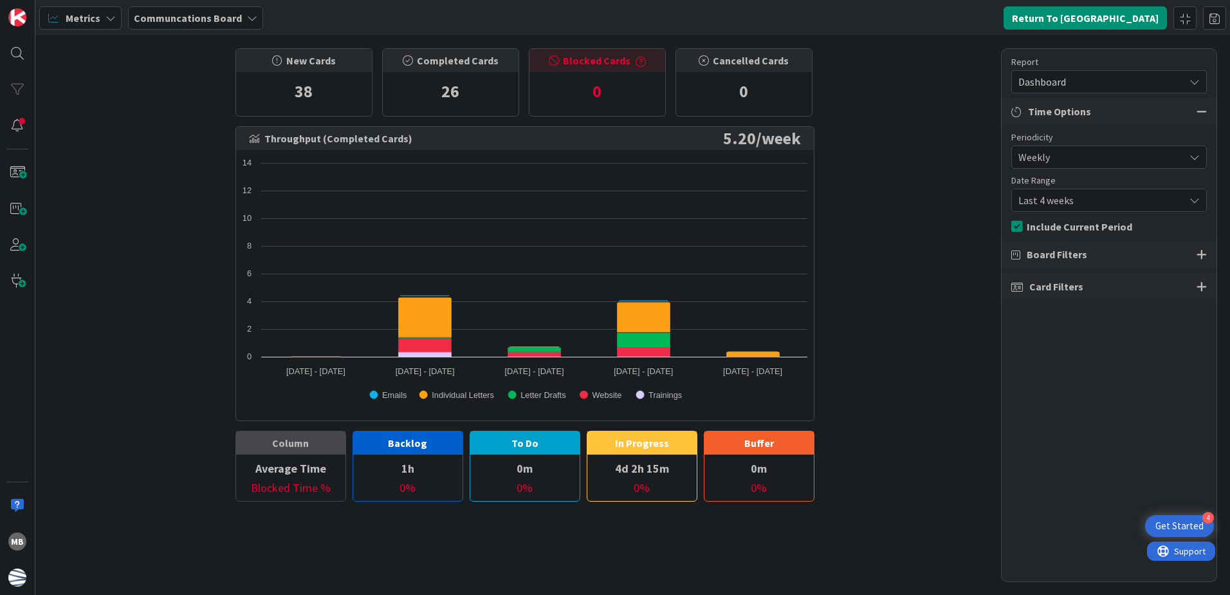
click at [1078, 86] on span "Dashboard" at bounding box center [1099, 82] width 160 height 18
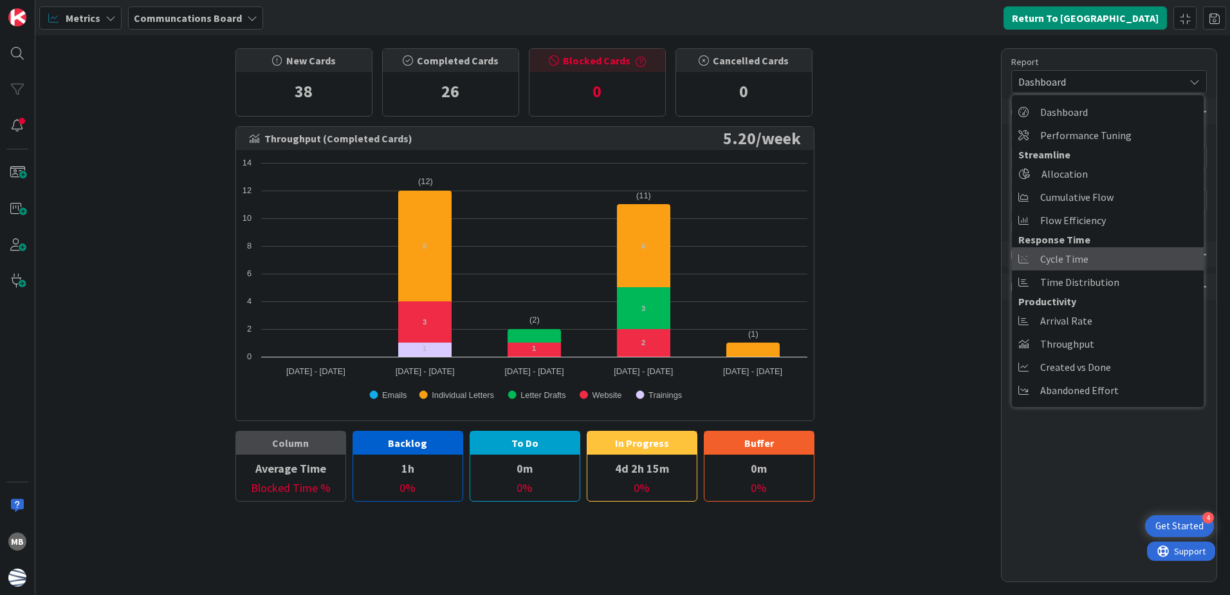
click at [1054, 261] on span "Cycle Time" at bounding box center [1064, 258] width 48 height 19
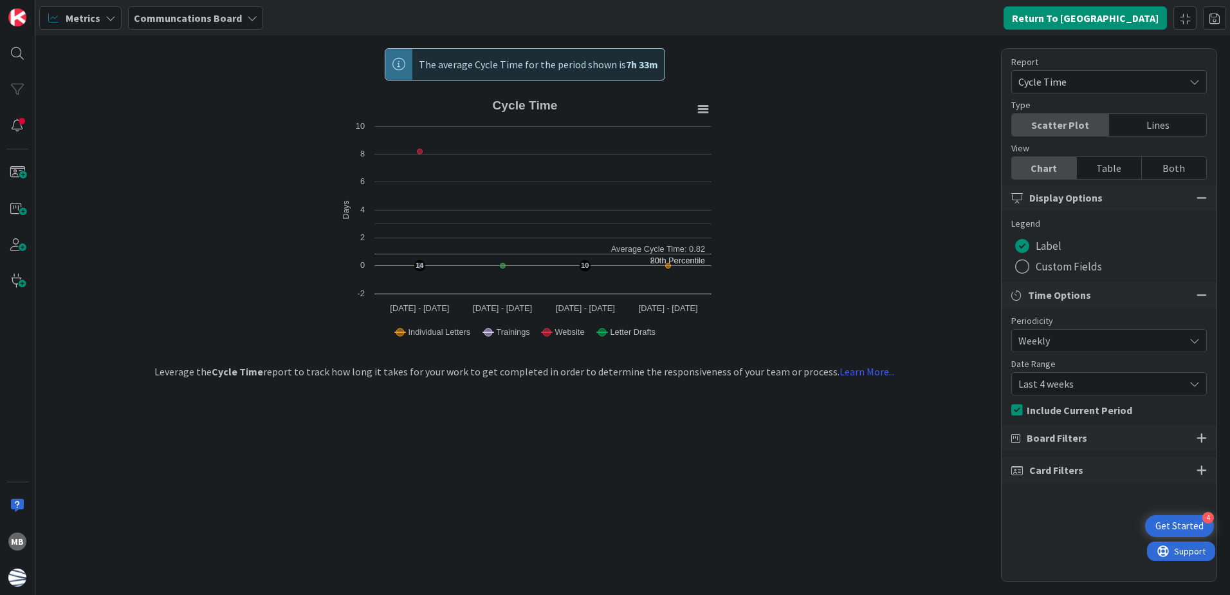
click at [93, 15] on span "Metrics" at bounding box center [83, 17] width 35 height 15
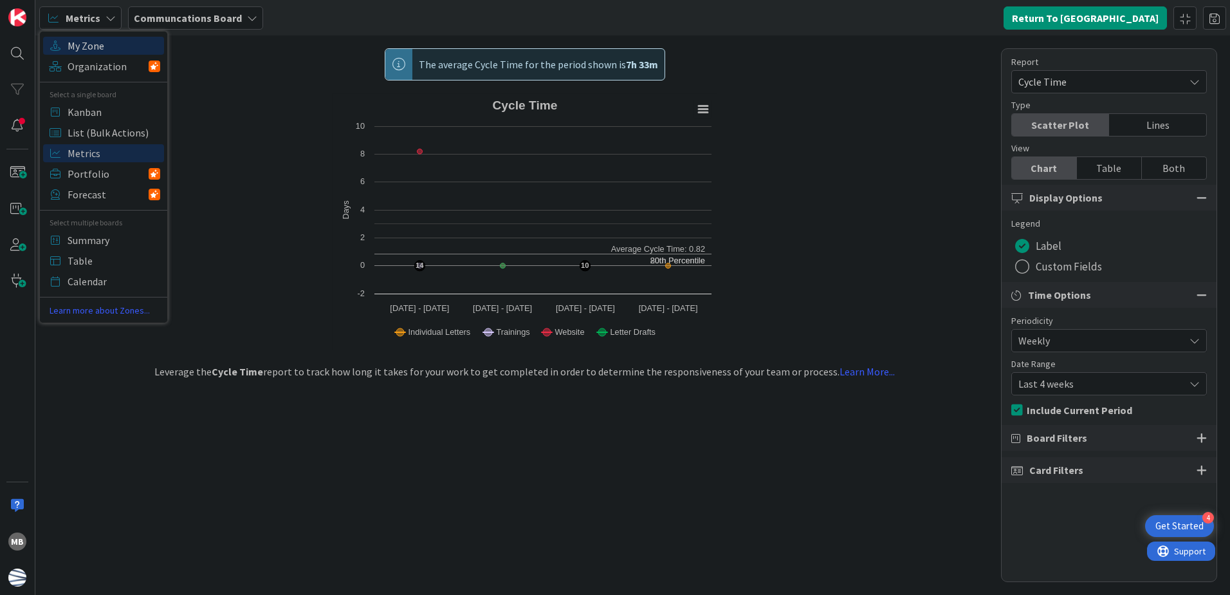
click at [116, 44] on span "My Zone" at bounding box center [114, 45] width 93 height 19
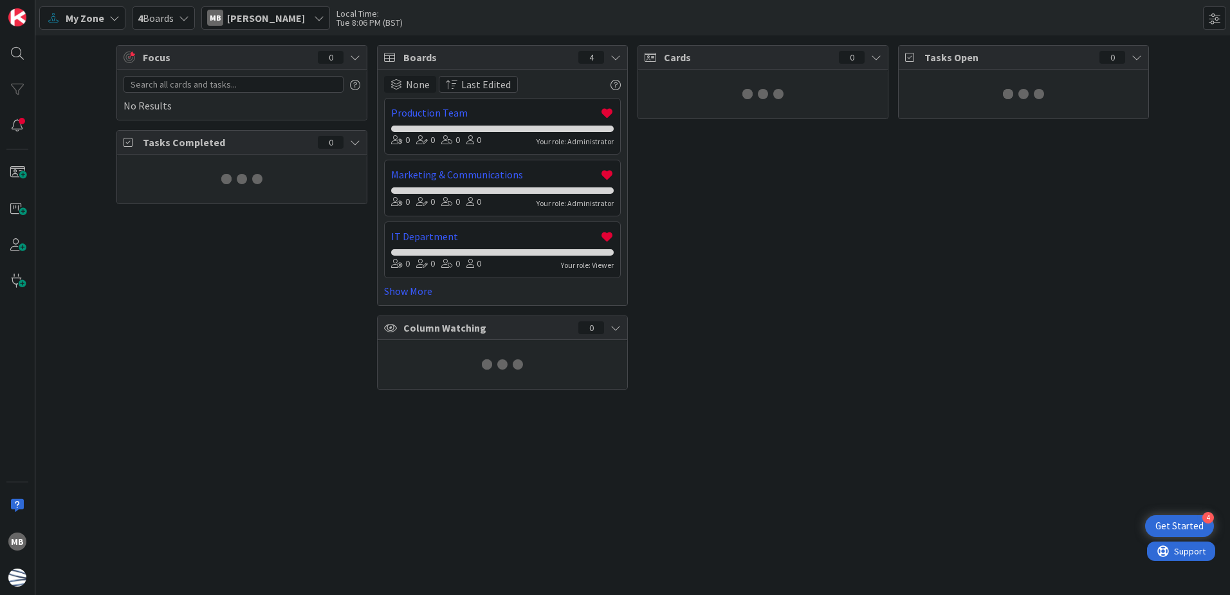
click at [100, 15] on span "My Zone" at bounding box center [85, 17] width 39 height 15
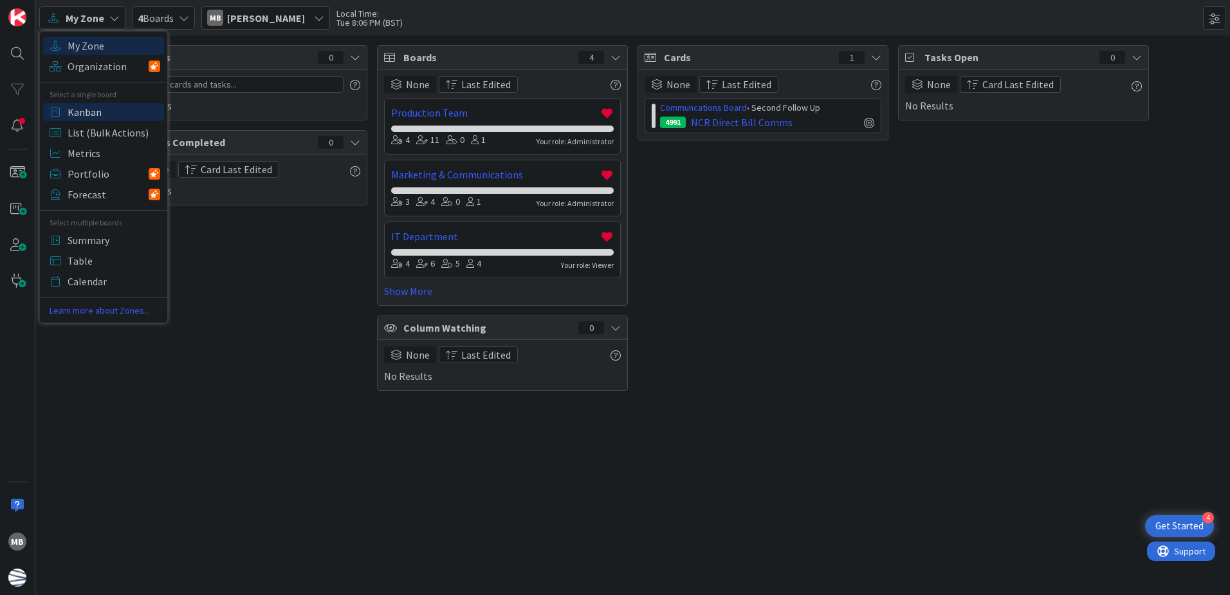
click at [114, 115] on span "Kanban" at bounding box center [114, 111] width 93 height 19
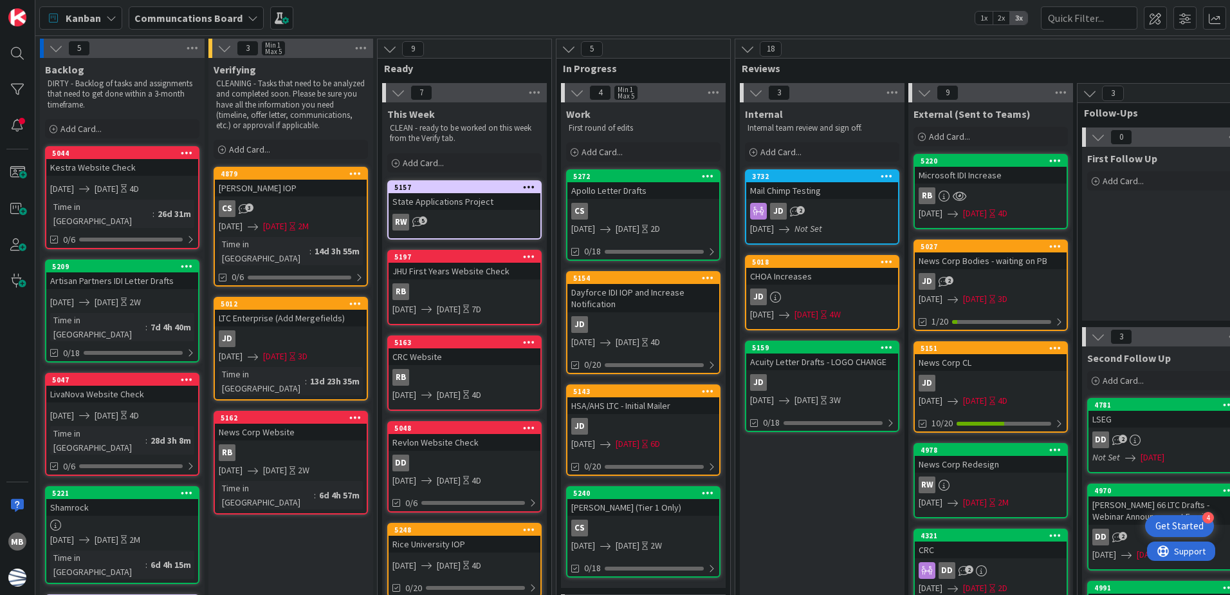
click at [465, 219] on div "RW 5" at bounding box center [465, 222] width 152 height 17
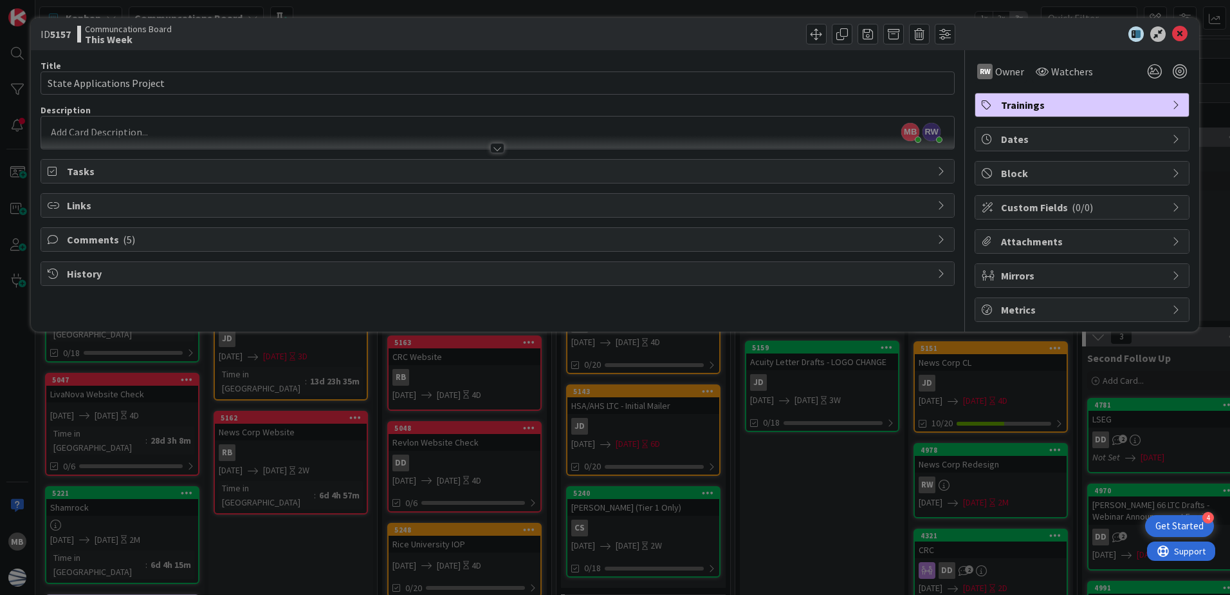
click at [590, 240] on span "Comments ( 5 )" at bounding box center [499, 239] width 864 height 15
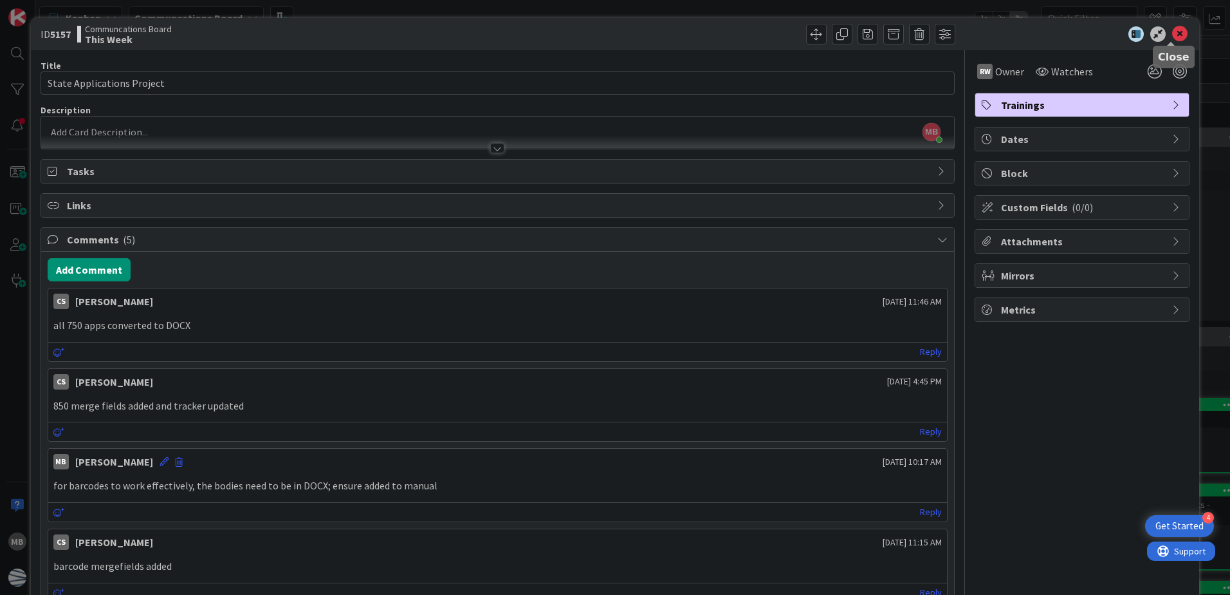
click at [1172, 34] on icon at bounding box center [1179, 33] width 15 height 15
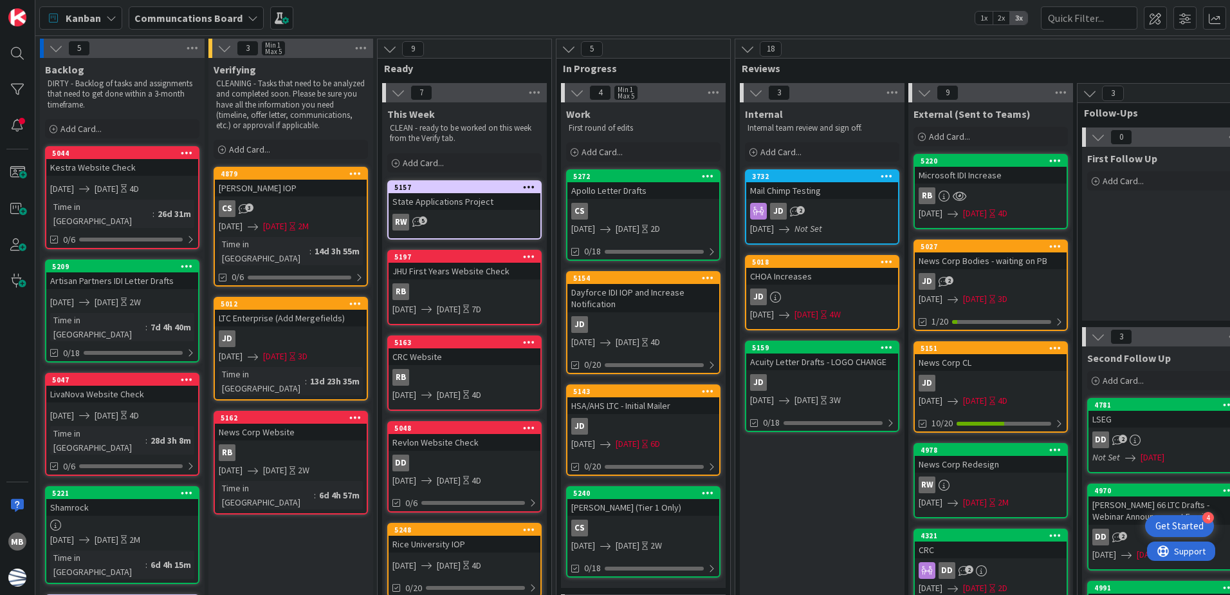
click at [906, 18] on div "Kanban Communcations Board 1x 2x 3x" at bounding box center [632, 17] width 1195 height 35
